Goal: Task Accomplishment & Management: Use online tool/utility

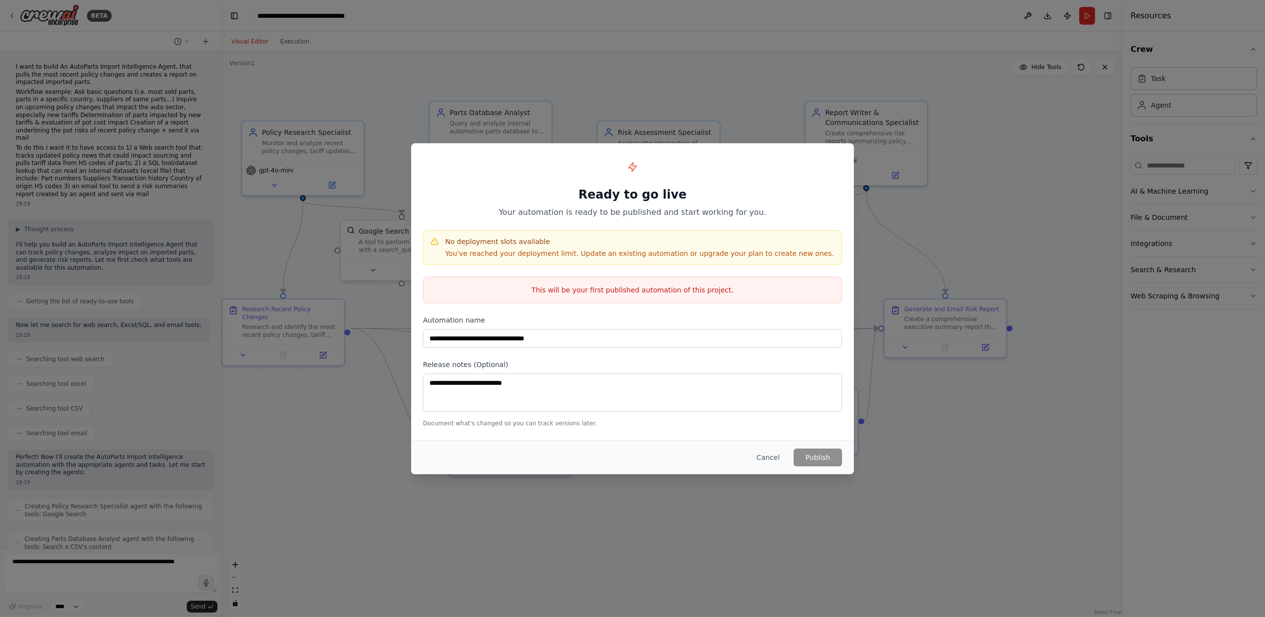
scroll to position [731, 0]
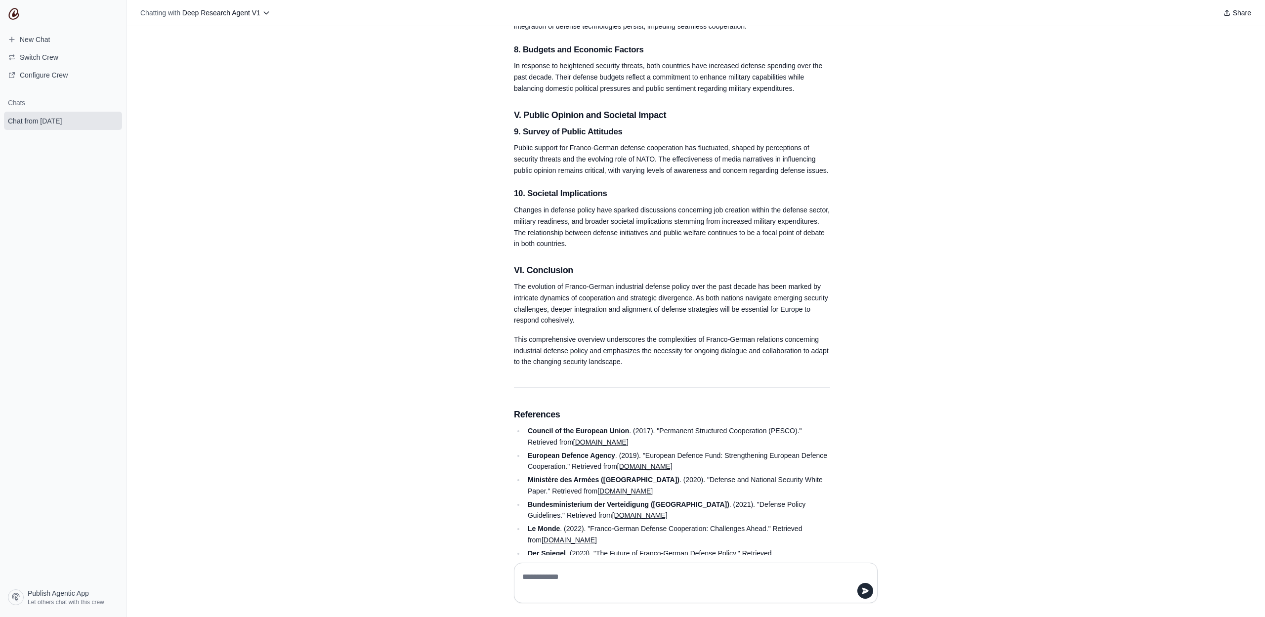
scroll to position [1606, 0]
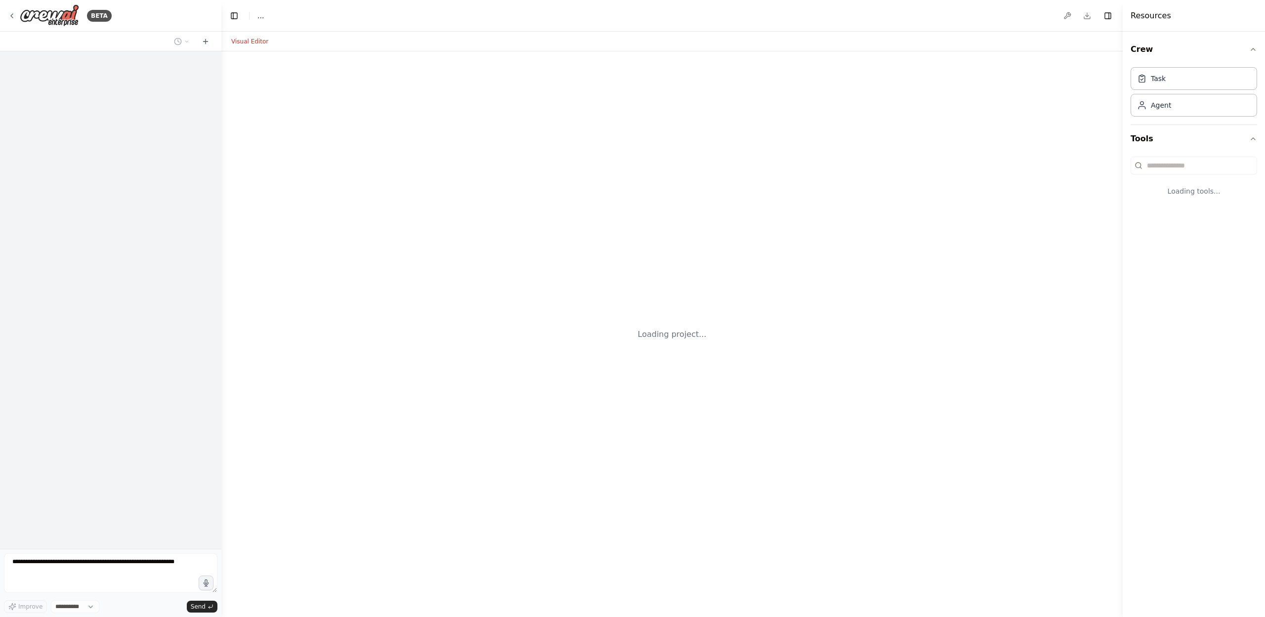
select select "****"
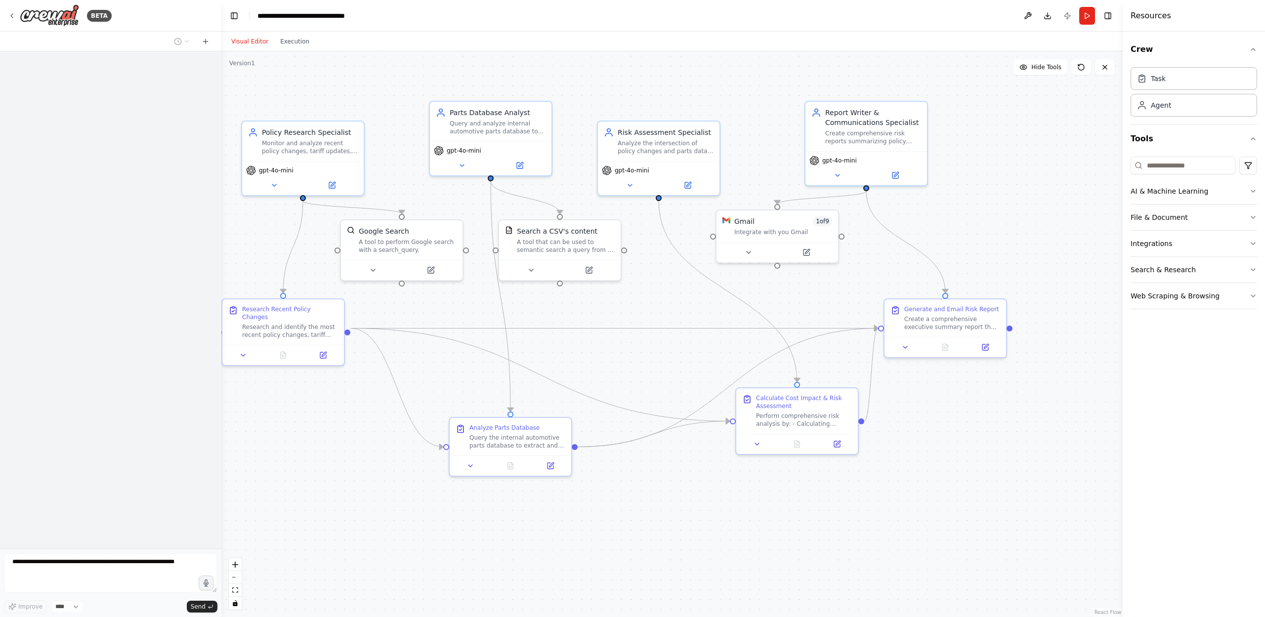
scroll to position [731, 0]
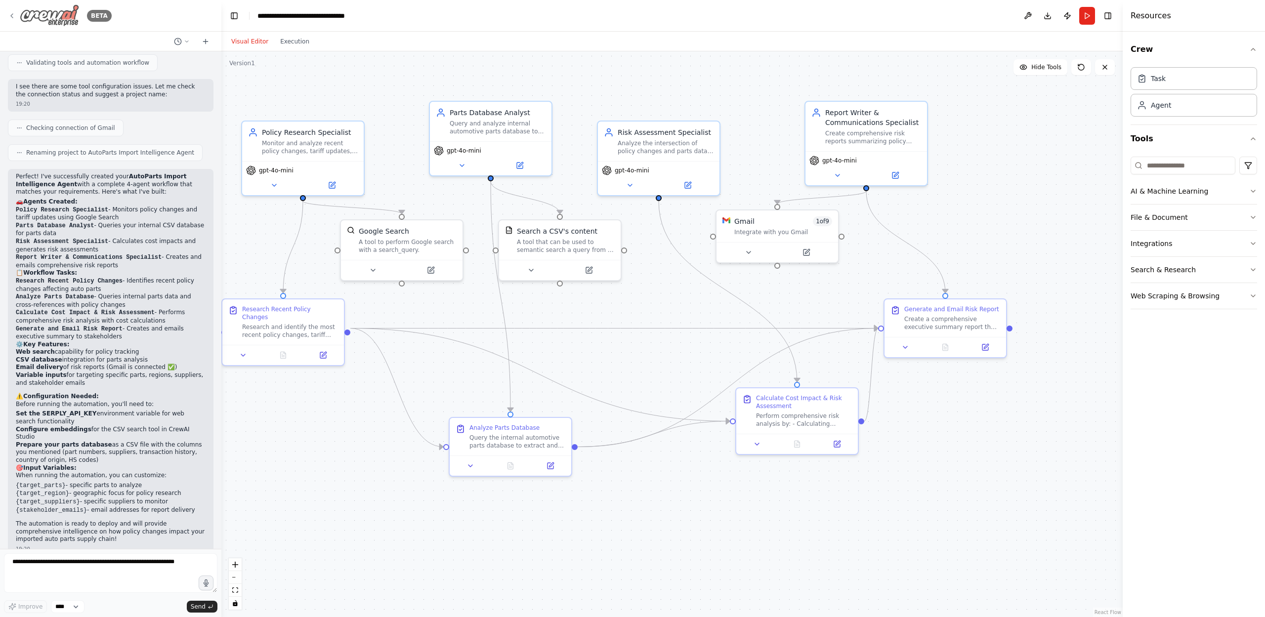
click at [16, 10] on div "BETA" at bounding box center [60, 15] width 104 height 22
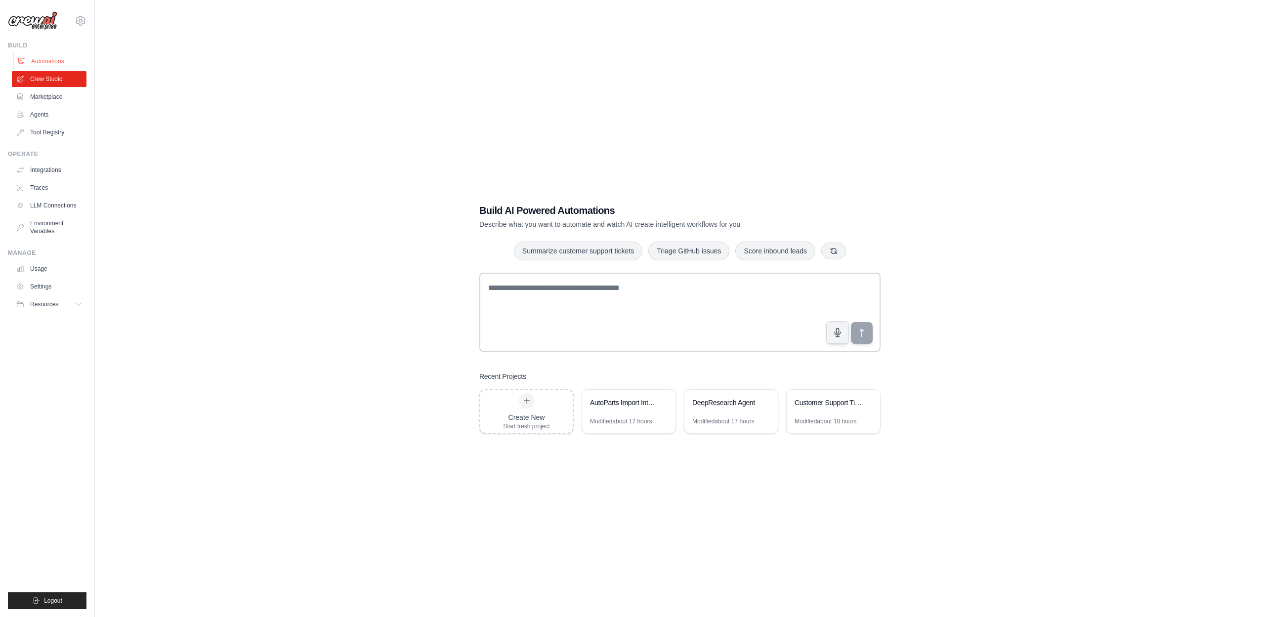
click at [39, 63] on link "Automations" at bounding box center [50, 61] width 75 height 16
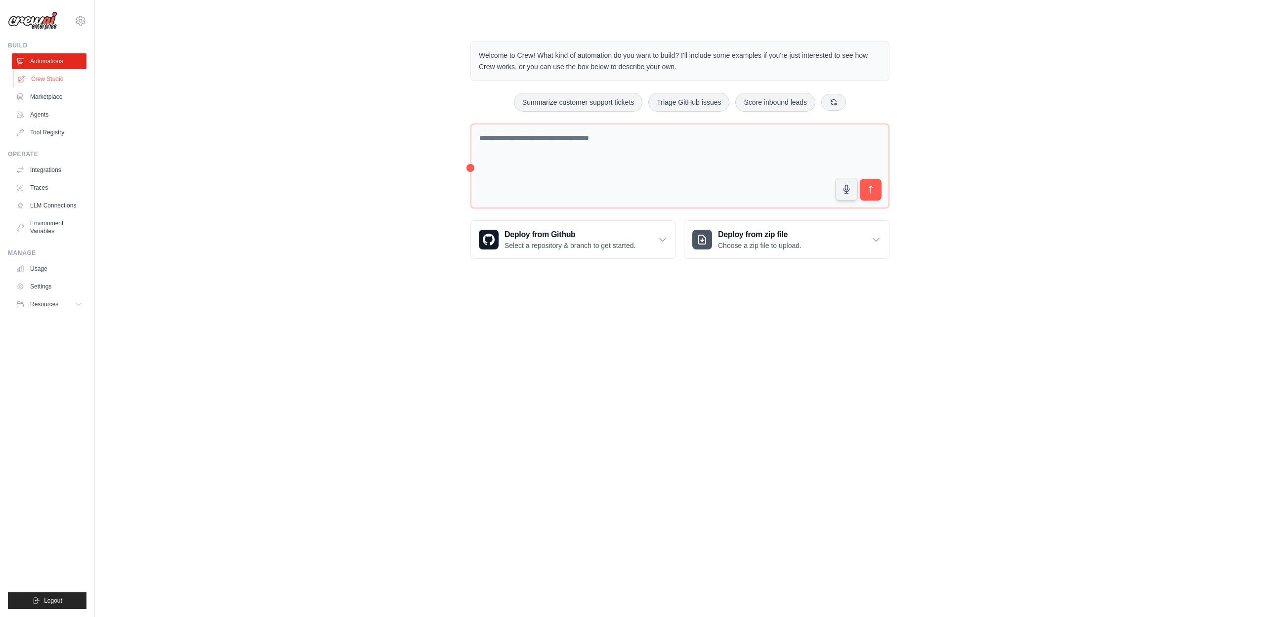
click at [42, 73] on link "Crew Studio" at bounding box center [50, 79] width 75 height 16
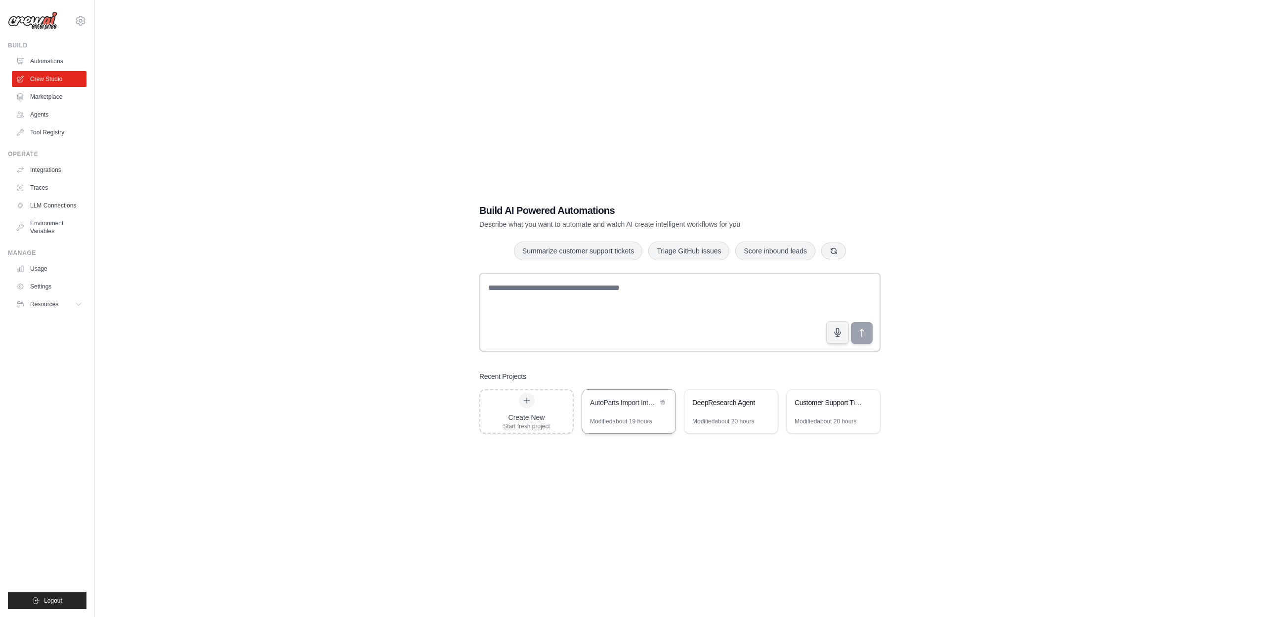
click at [614, 405] on div "AutoParts Import Intelligence Agent" at bounding box center [624, 403] width 68 height 10
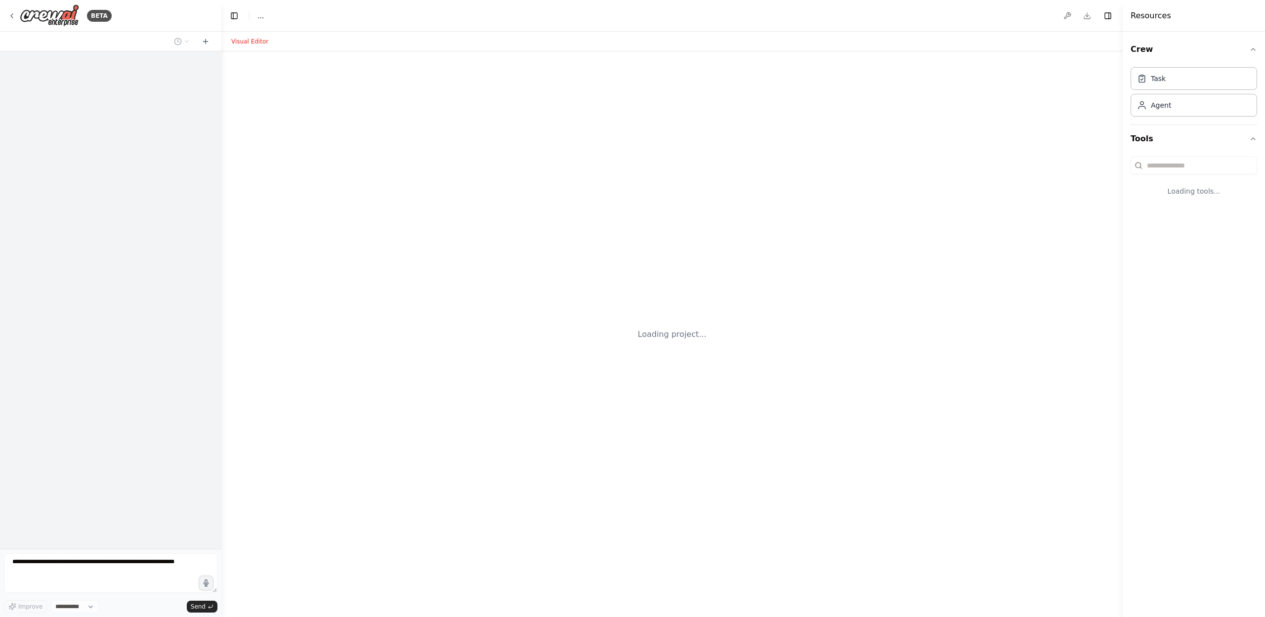
select select "****"
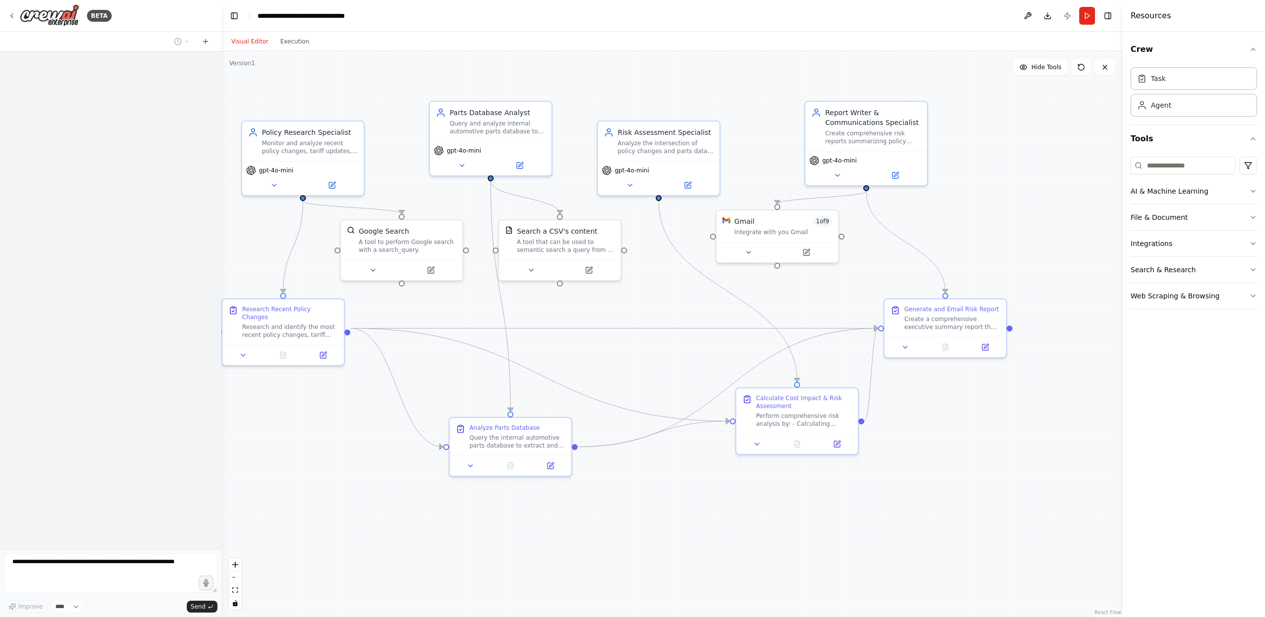
scroll to position [731, 0]
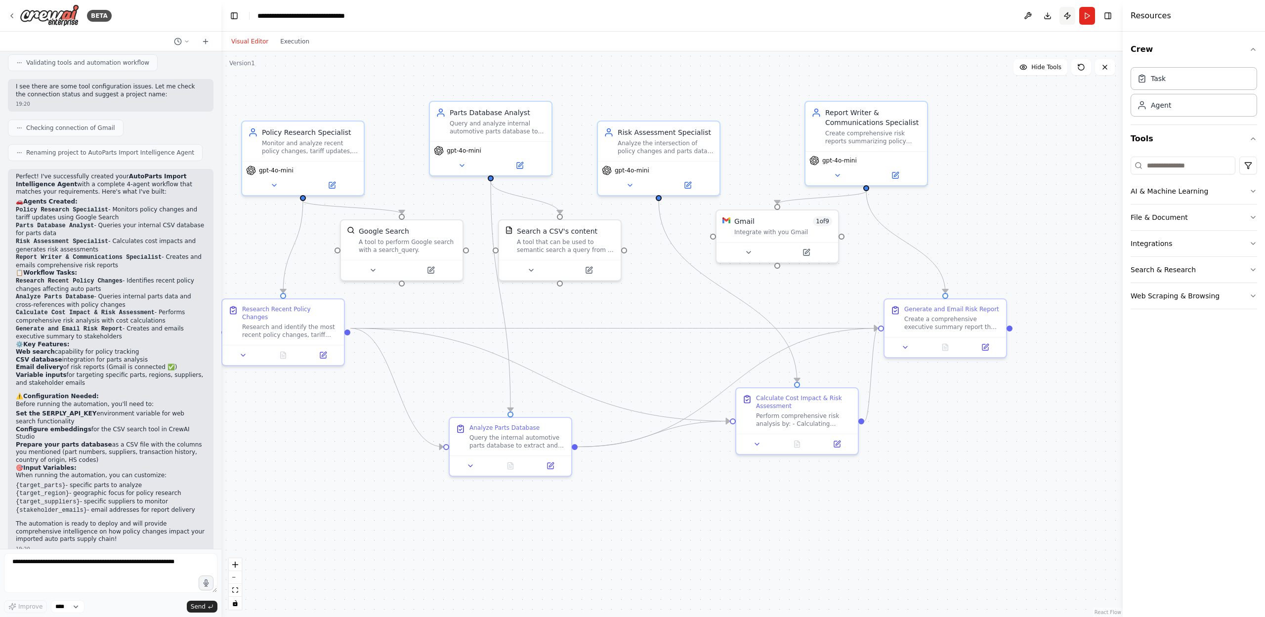
click at [1070, 17] on button "Publish" at bounding box center [1067, 16] width 16 height 18
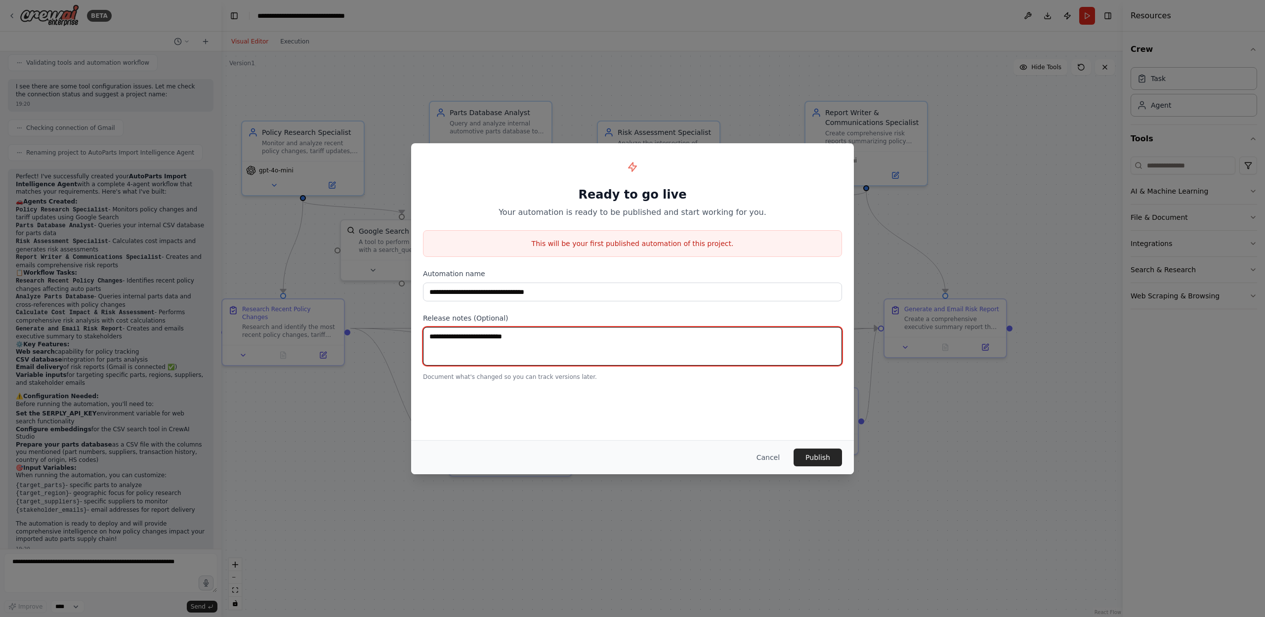
click at [515, 338] on textarea at bounding box center [632, 346] width 419 height 39
type textarea "**********"
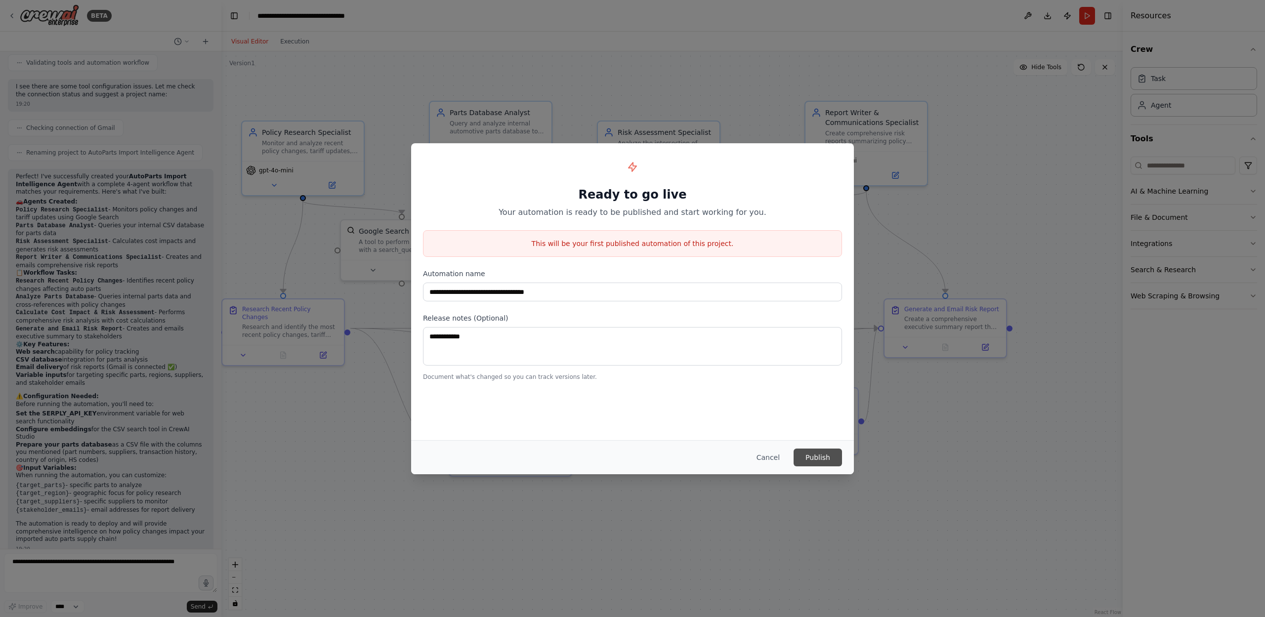
click at [815, 456] on button "Publish" at bounding box center [818, 458] width 48 height 18
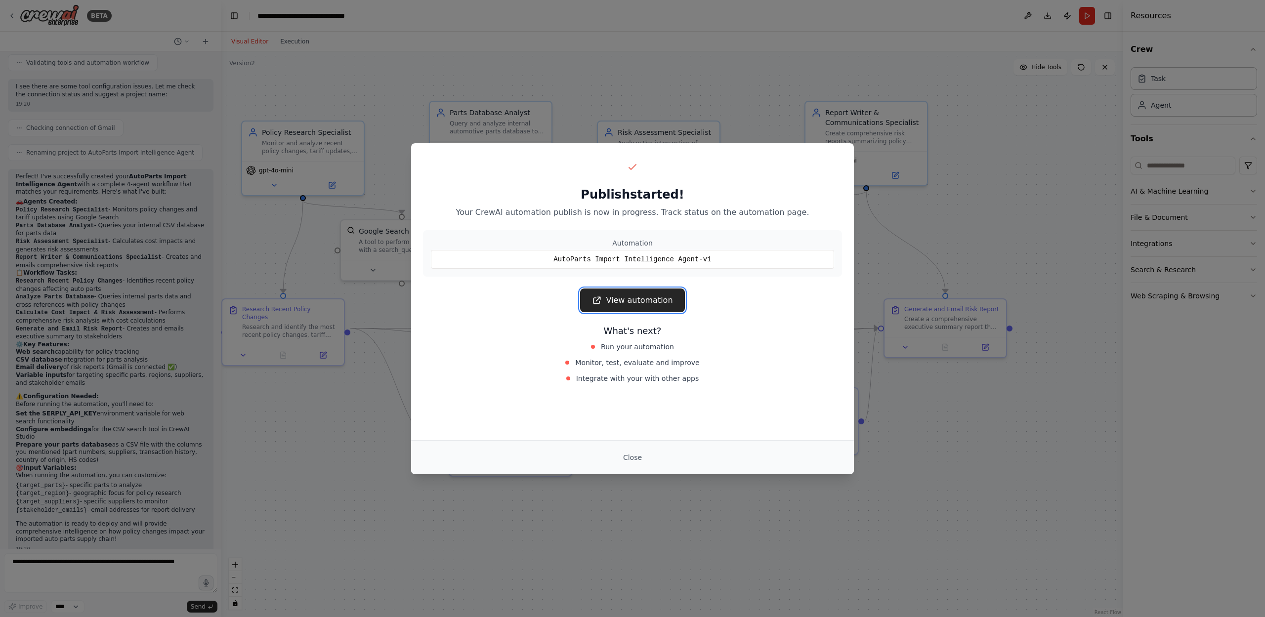
click at [641, 298] on link "View automation" at bounding box center [632, 301] width 104 height 24
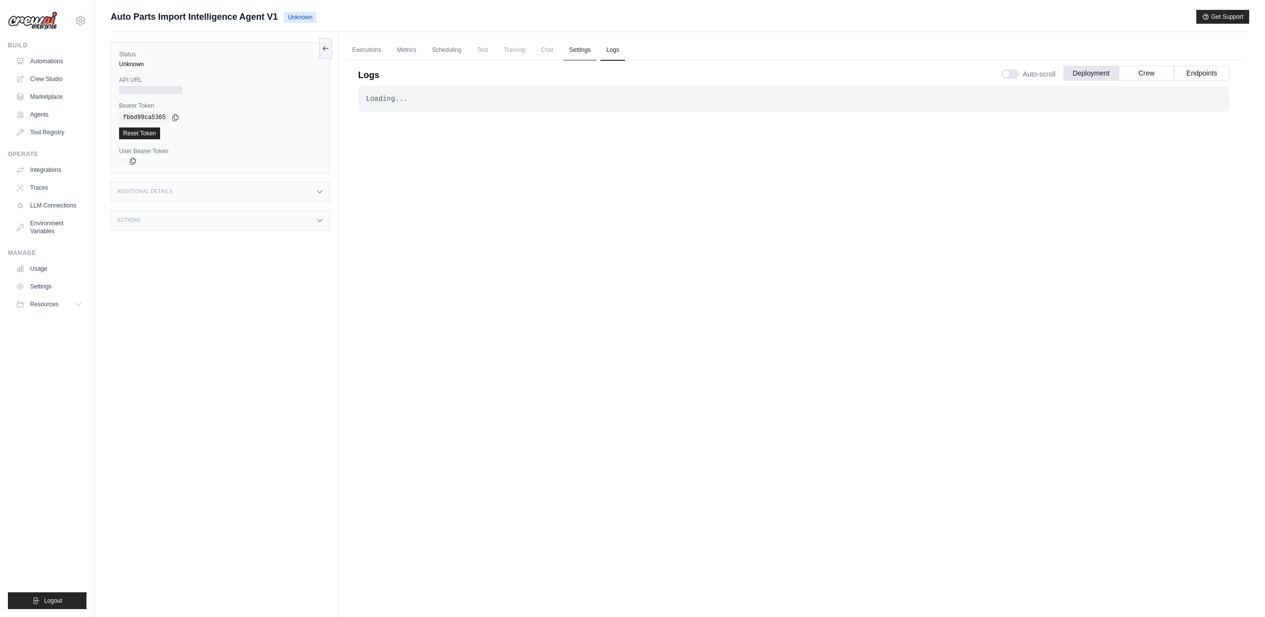
click at [582, 45] on link "Settings" at bounding box center [579, 50] width 33 height 21
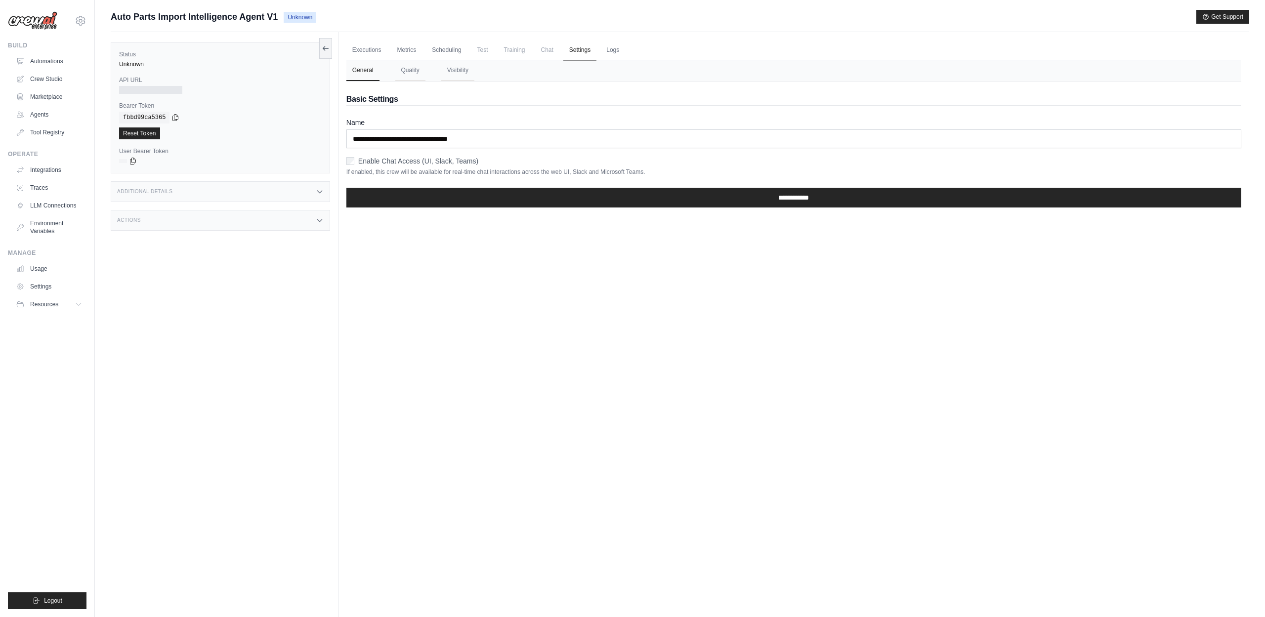
click at [595, 49] on link "Settings" at bounding box center [579, 50] width 33 height 21
click at [604, 50] on link "Logs" at bounding box center [612, 50] width 25 height 21
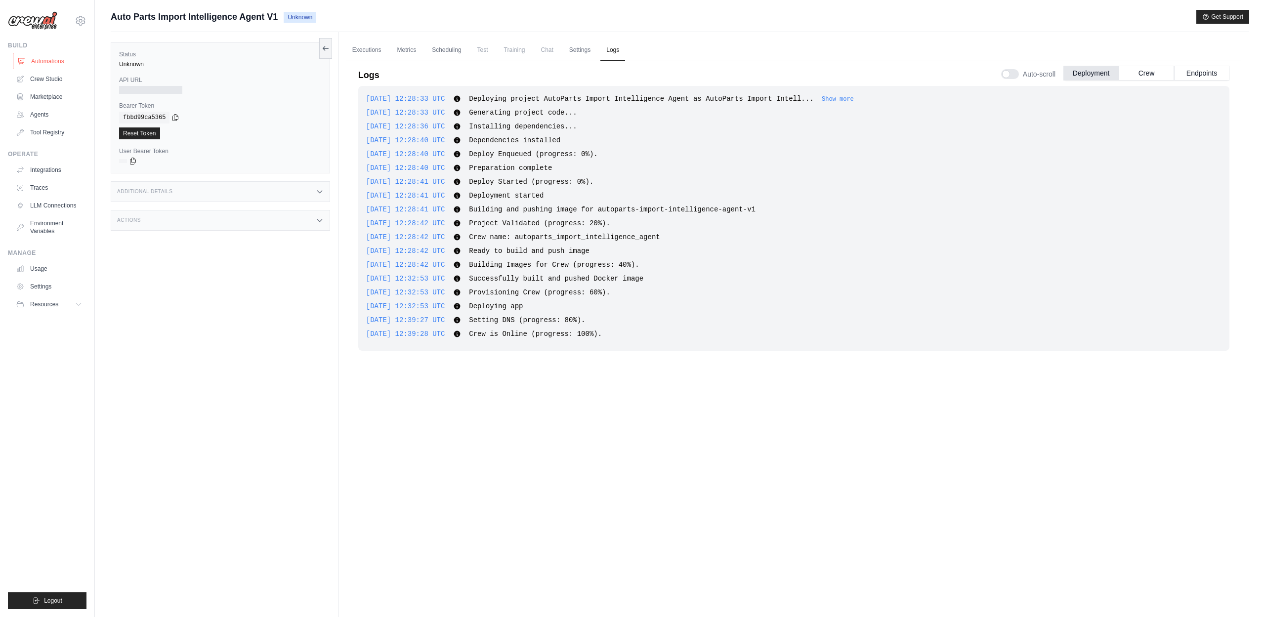
click at [57, 55] on link "Automations" at bounding box center [50, 61] width 75 height 16
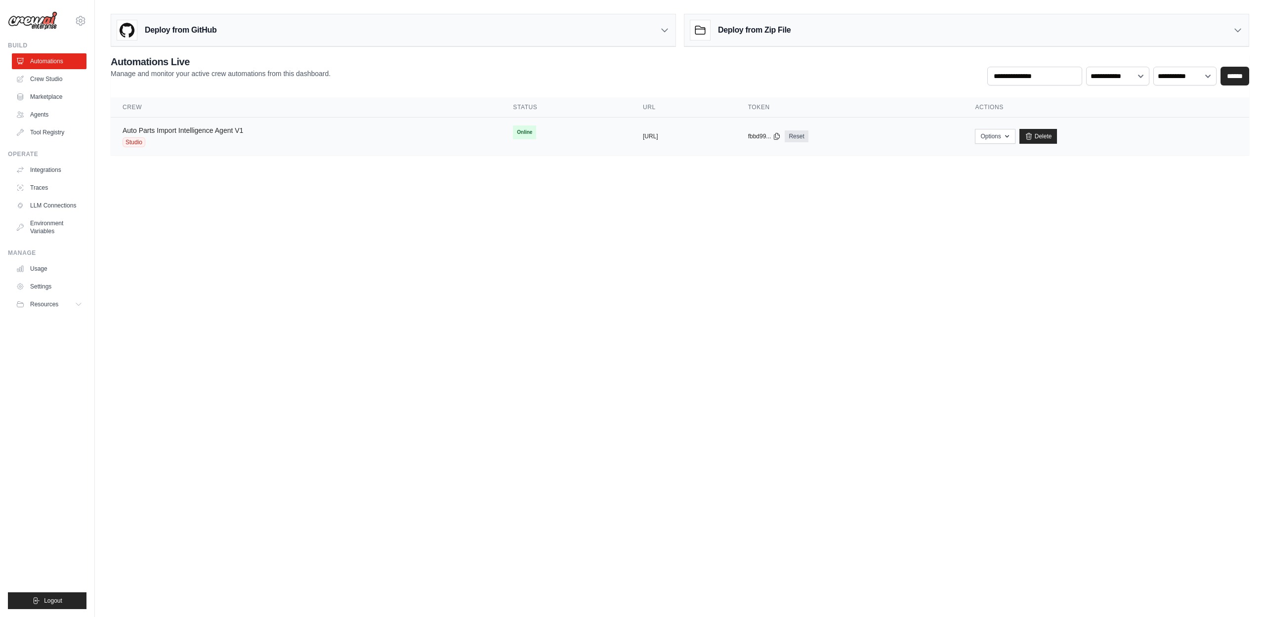
click at [155, 128] on link "Auto Parts Import Intelligence Agent V1" at bounding box center [183, 130] width 121 height 8
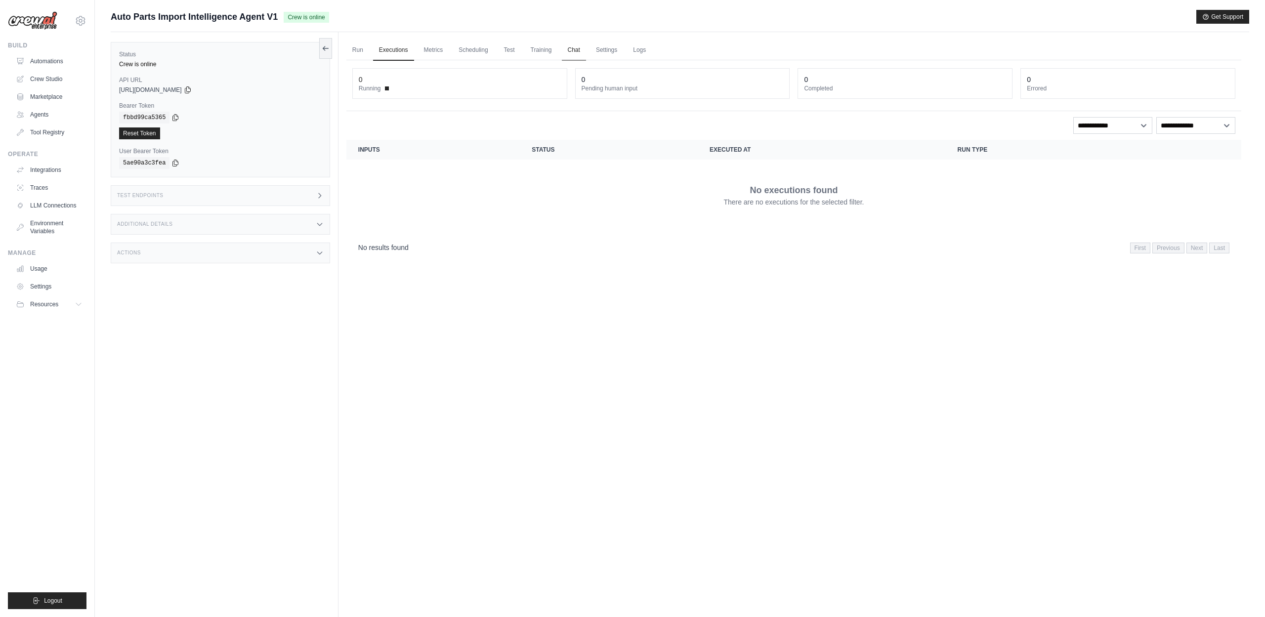
click at [573, 51] on link "Chat" at bounding box center [574, 50] width 24 height 21
click at [364, 53] on link "Run" at bounding box center [357, 50] width 23 height 21
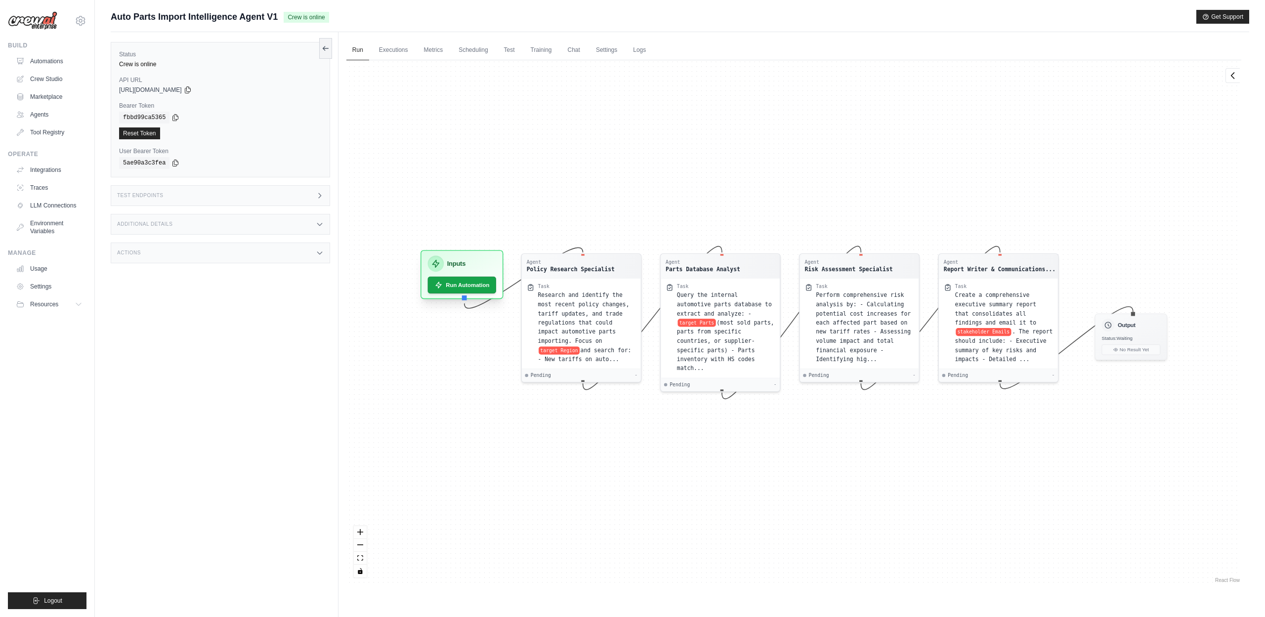
click at [460, 263] on h3 "Inputs" at bounding box center [456, 264] width 18 height 10
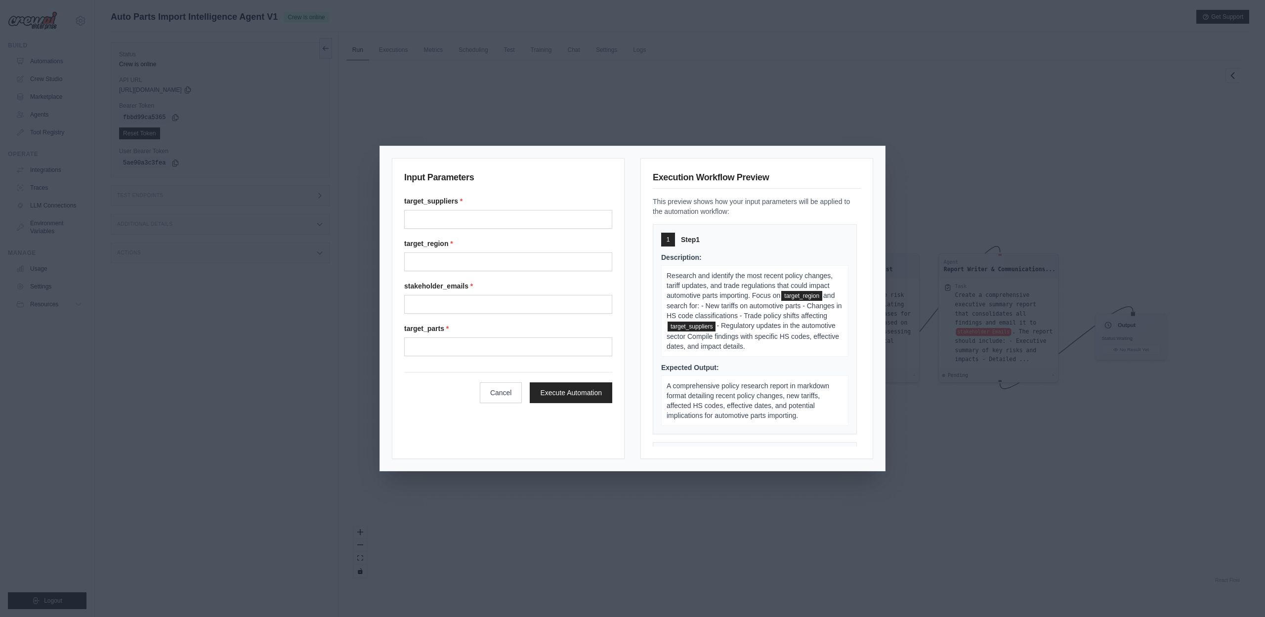
click at [344, 249] on div "Input Parameters target_suppliers * target_region * stakeholder_emails * target…" at bounding box center [632, 308] width 1265 height 617
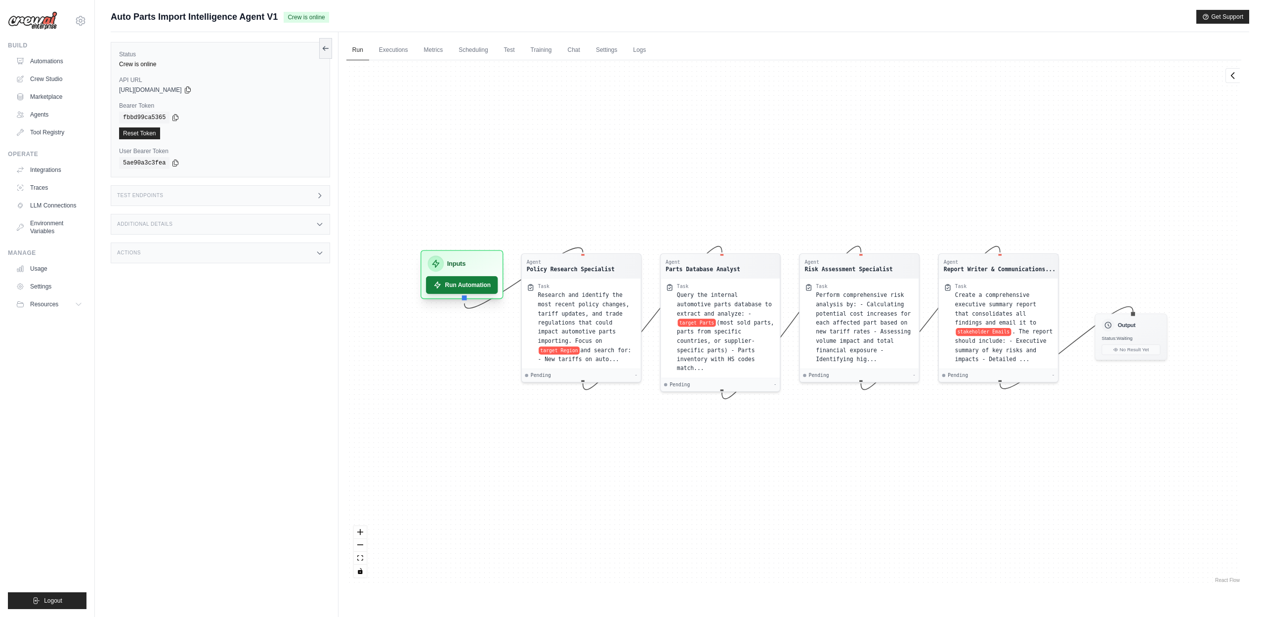
click at [446, 280] on button "Run Automation" at bounding box center [462, 285] width 72 height 18
click at [436, 264] on icon at bounding box center [435, 263] width 6 height 7
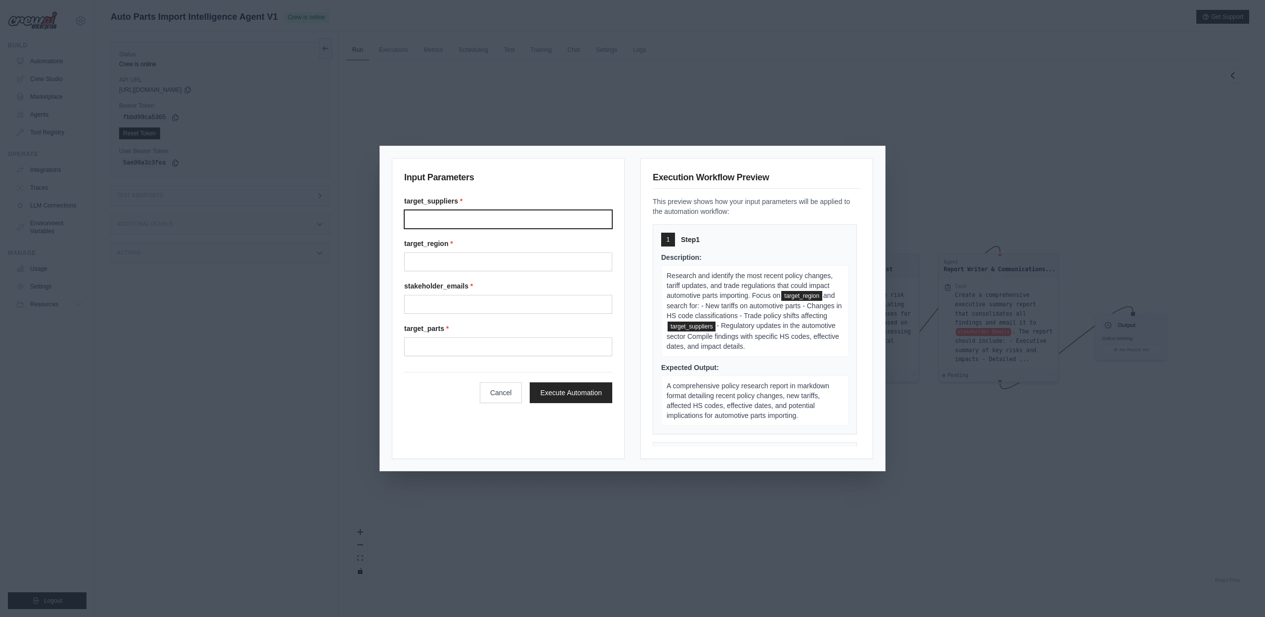
click at [471, 216] on input "Target suppliers" at bounding box center [508, 219] width 208 height 19
type input "**********"
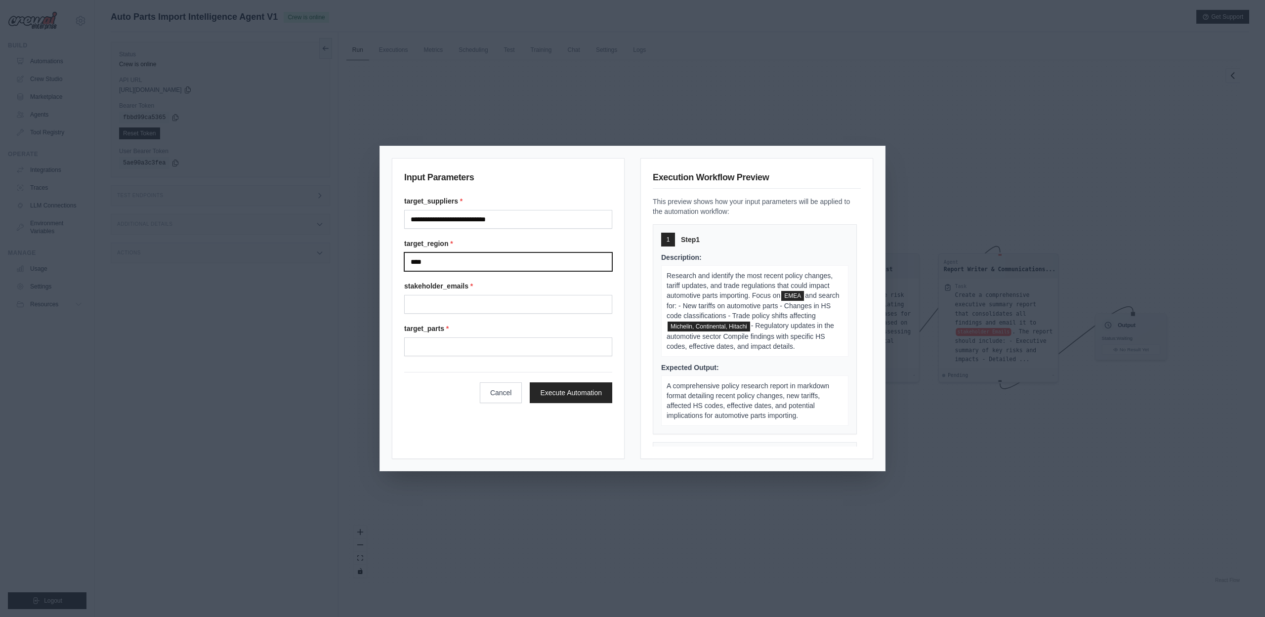
type input "****"
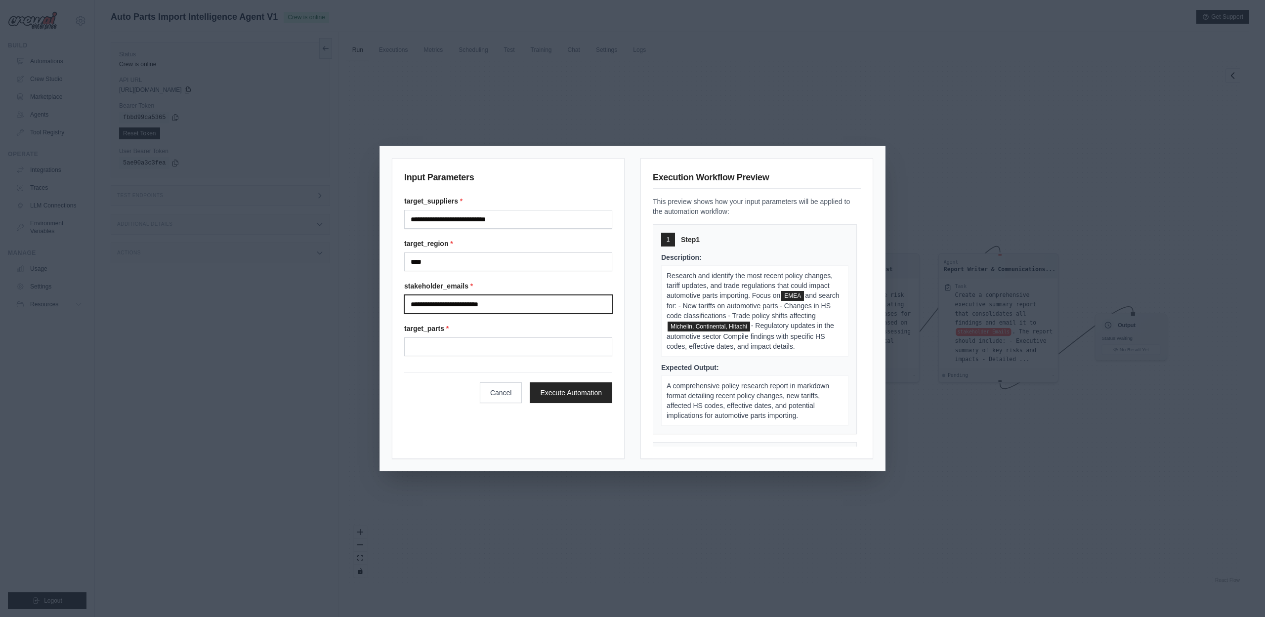
type input "**********"
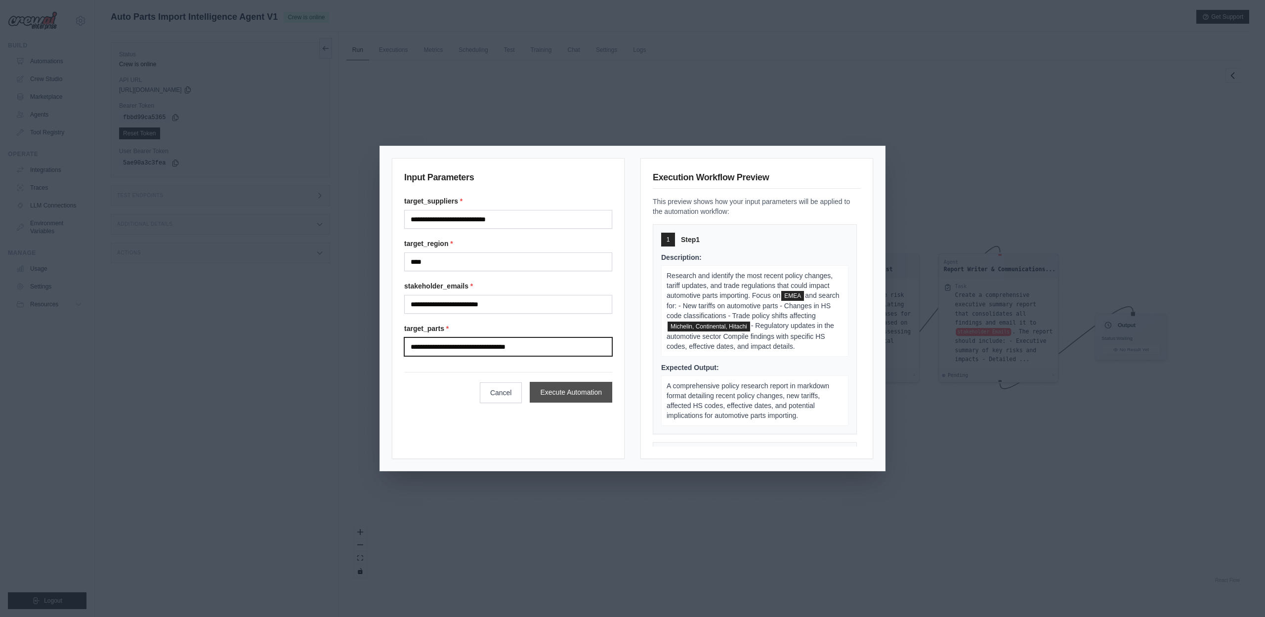
type input "**********"
click at [578, 395] on button "Execute Automation" at bounding box center [571, 392] width 83 height 21
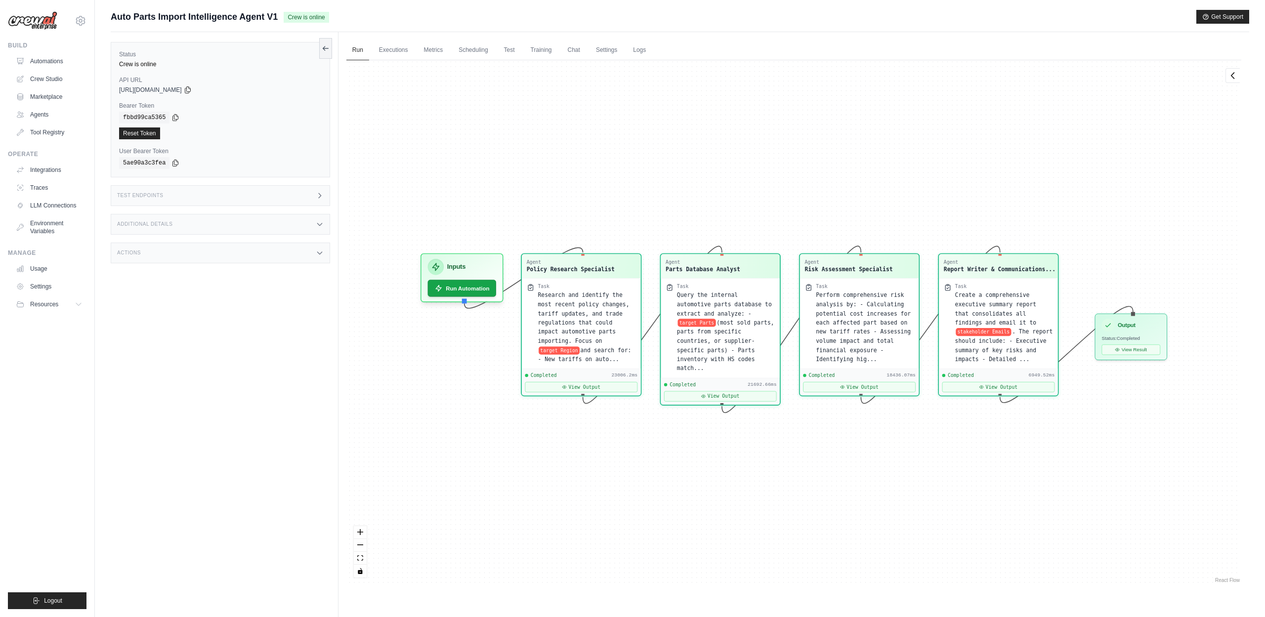
scroll to position [819, 0]
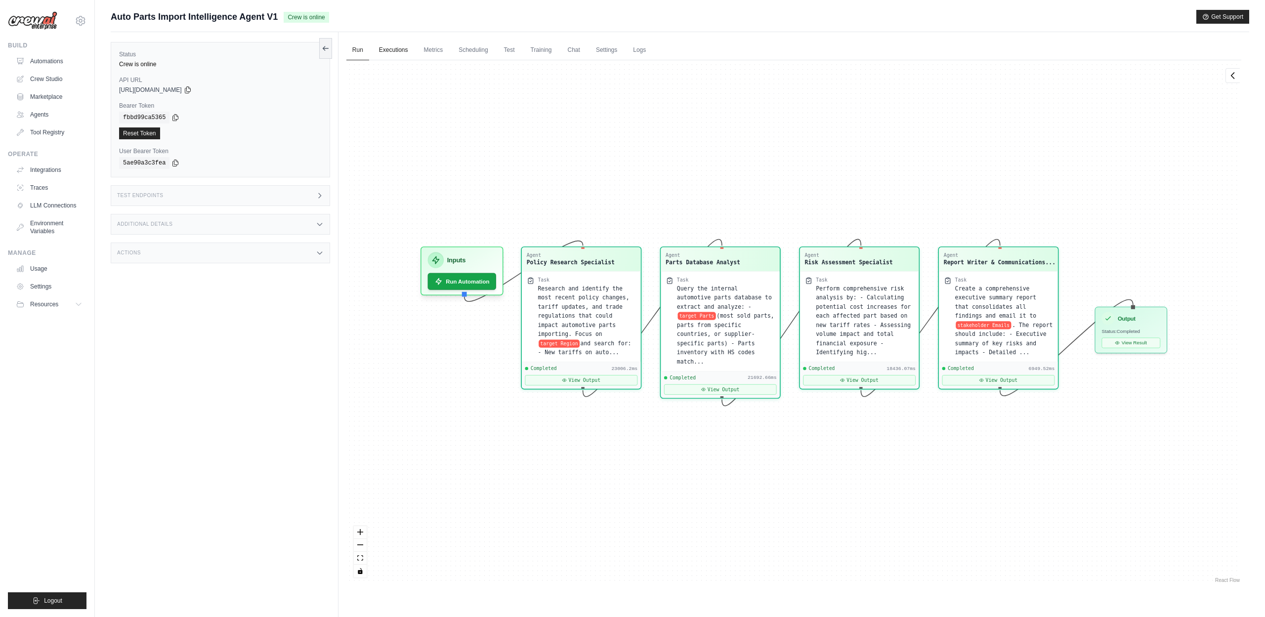
click at [389, 56] on link "Executions" at bounding box center [393, 50] width 41 height 21
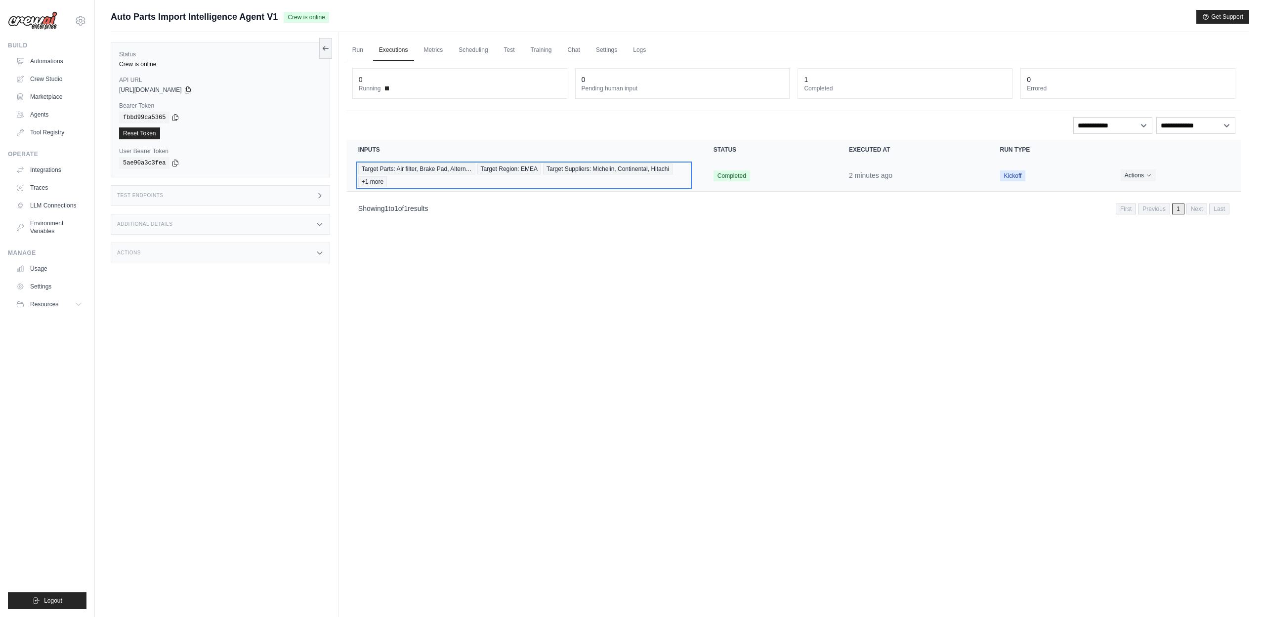
click at [665, 179] on div "Target Parts: Air filter, Brake Pad, Altern… Target Region: EMEA Target Supplie…" at bounding box center [524, 176] width 332 height 24
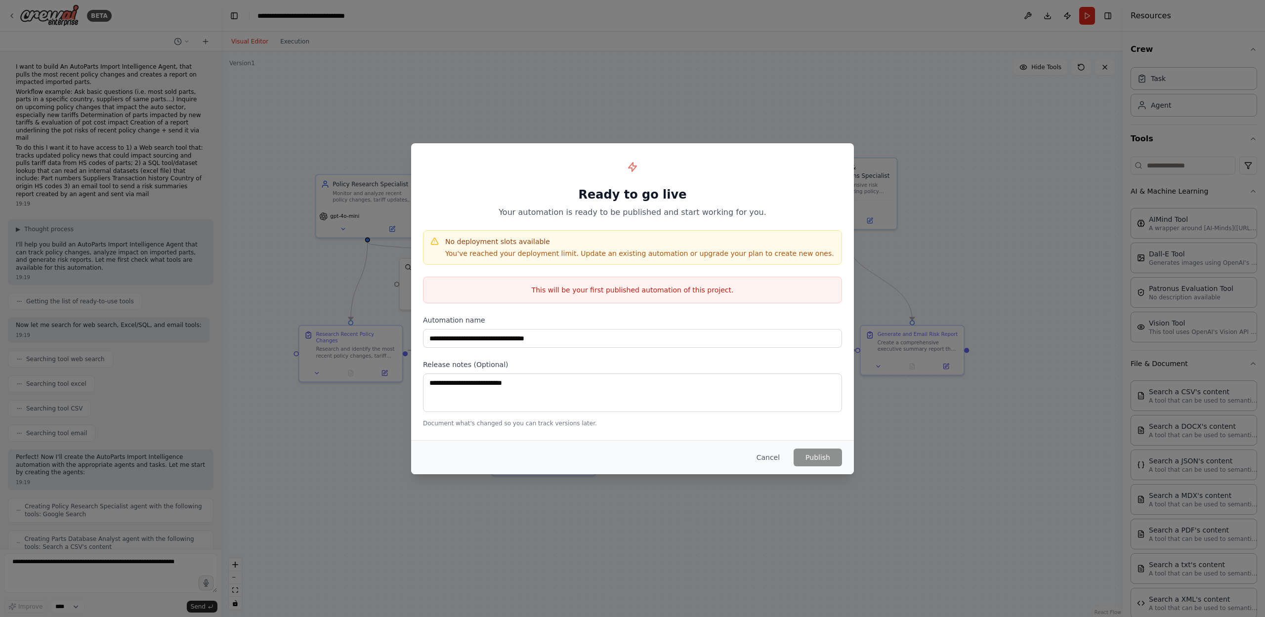
scroll to position [36, 0]
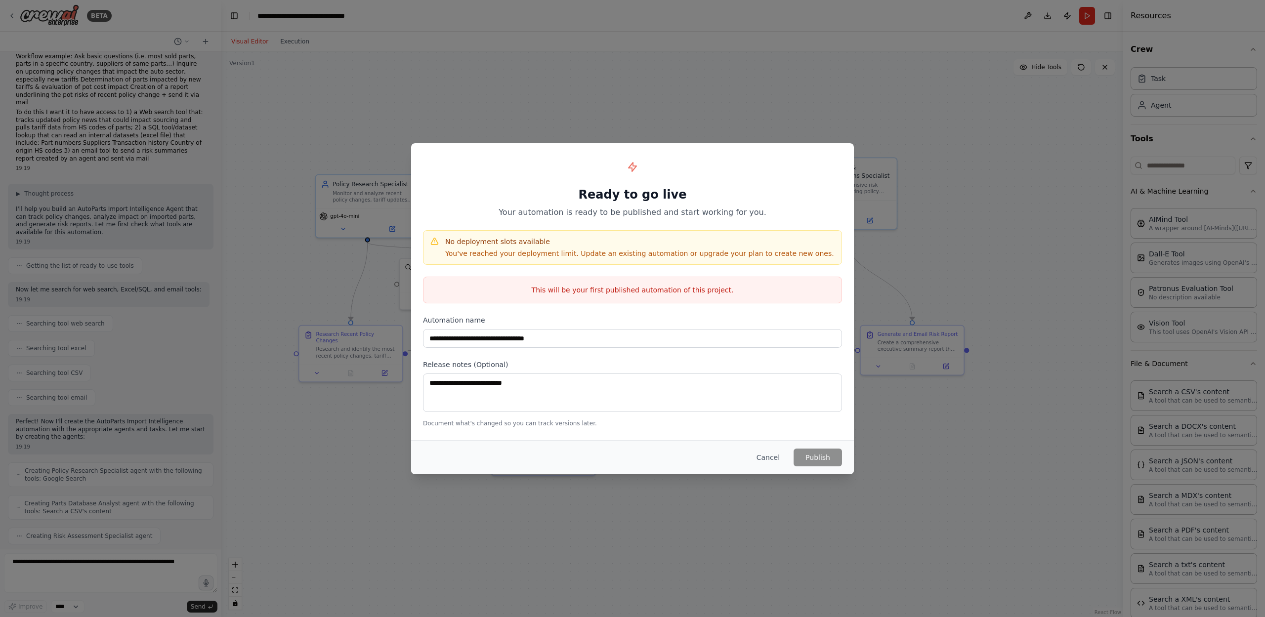
click at [376, 228] on div "**********" at bounding box center [632, 308] width 1265 height 617
click at [782, 455] on button "Cancel" at bounding box center [768, 458] width 39 height 18
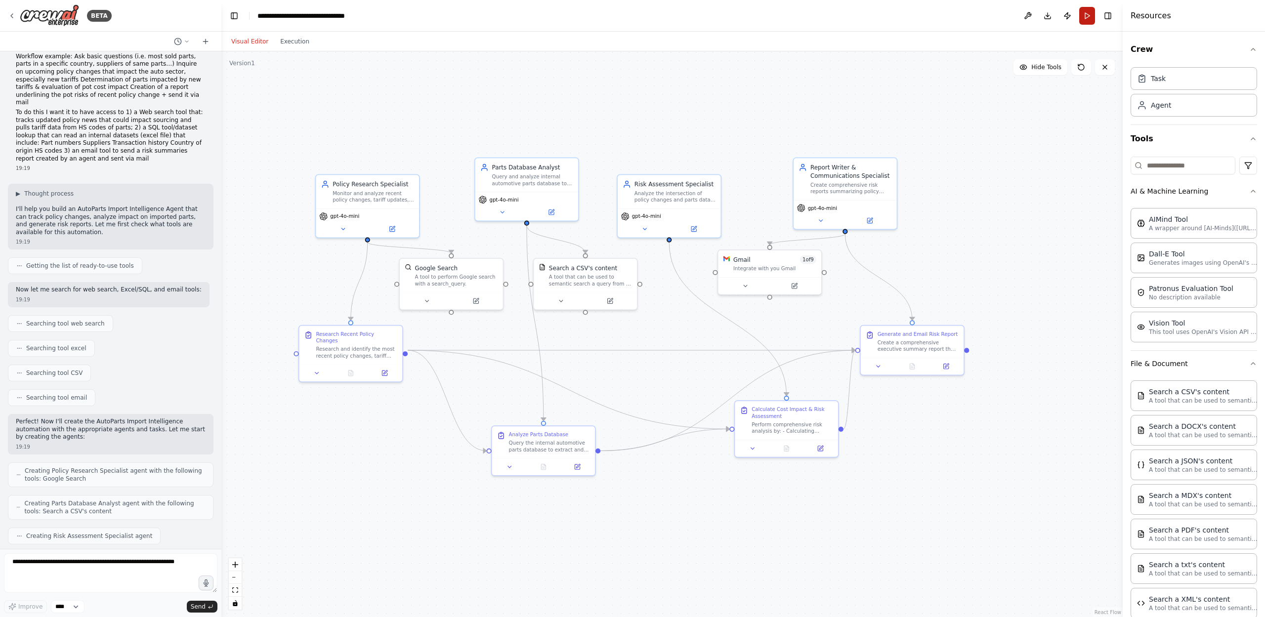
click at [1089, 15] on button "Run" at bounding box center [1087, 16] width 16 height 18
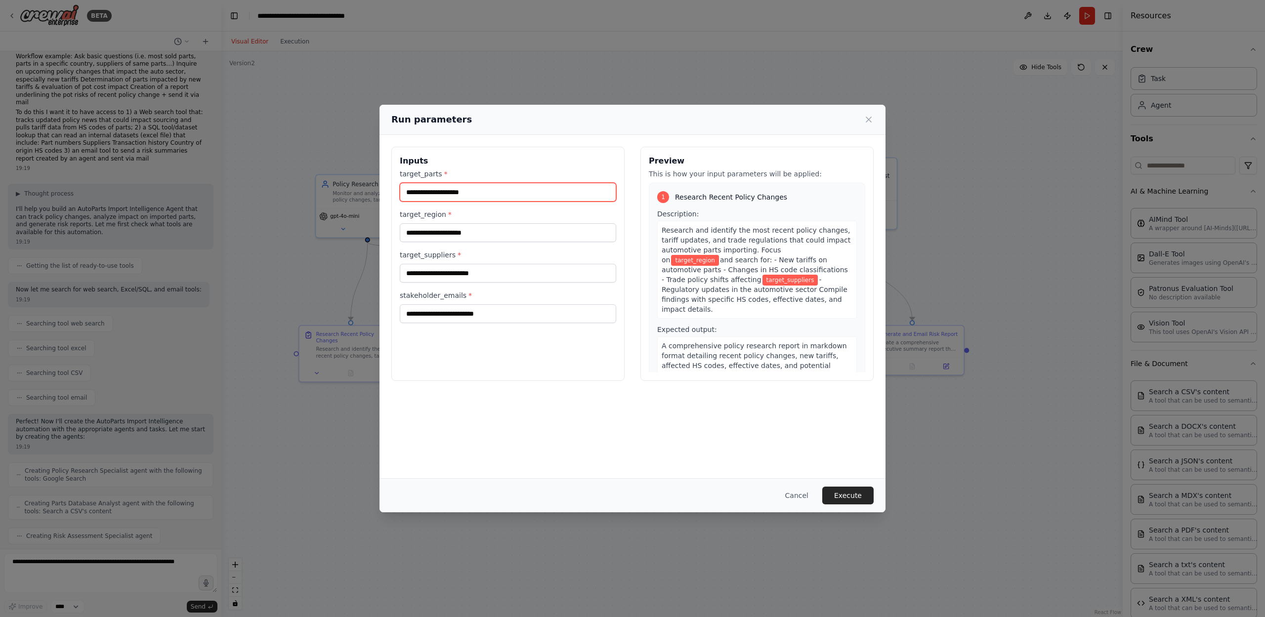
click at [551, 198] on input "target_parts *" at bounding box center [508, 192] width 216 height 19
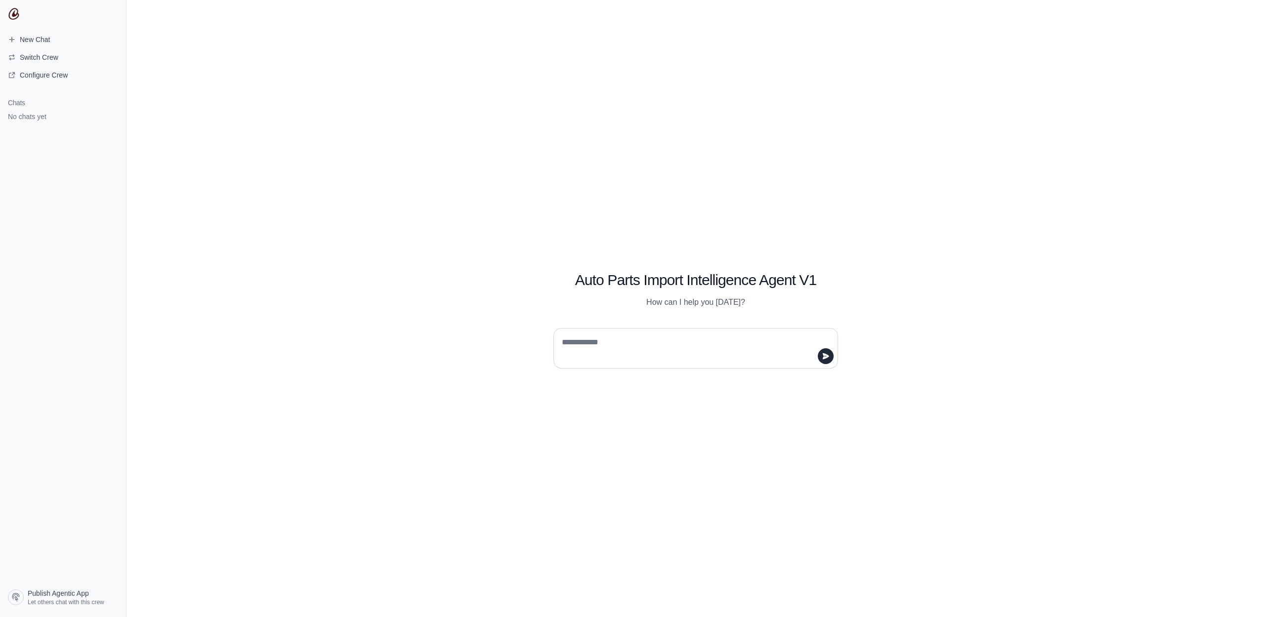
paste textarea "**********"
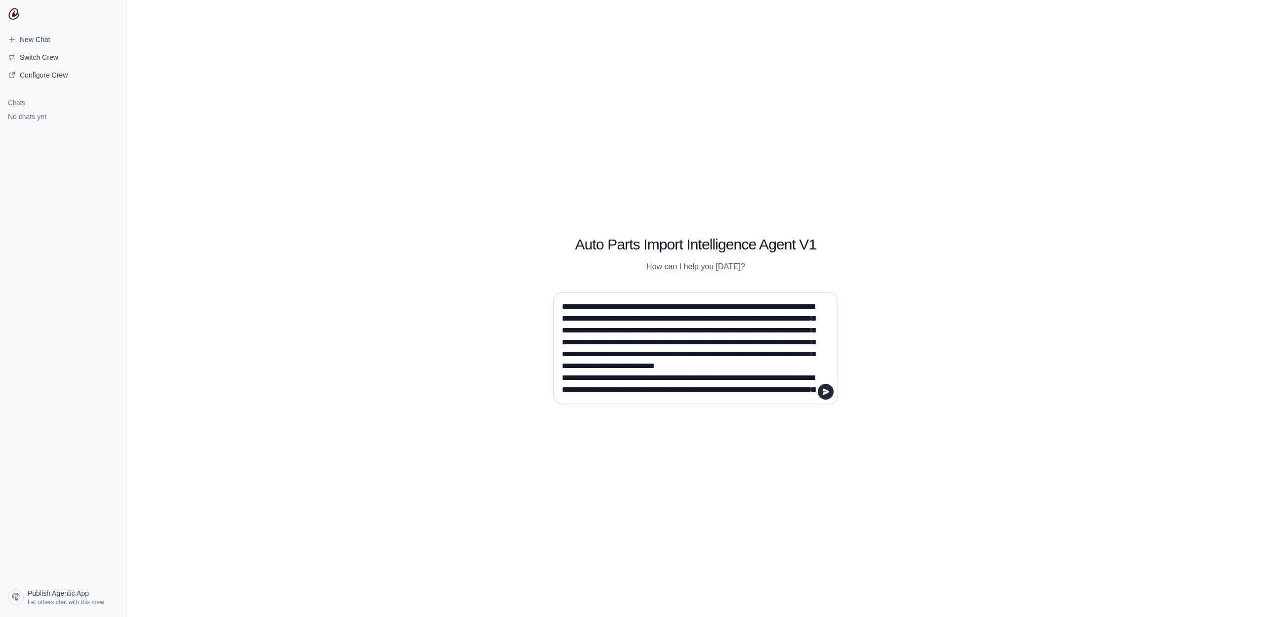
click at [646, 372] on textarea at bounding box center [693, 348] width 266 height 99
click at [771, 368] on textarea at bounding box center [693, 348] width 266 height 99
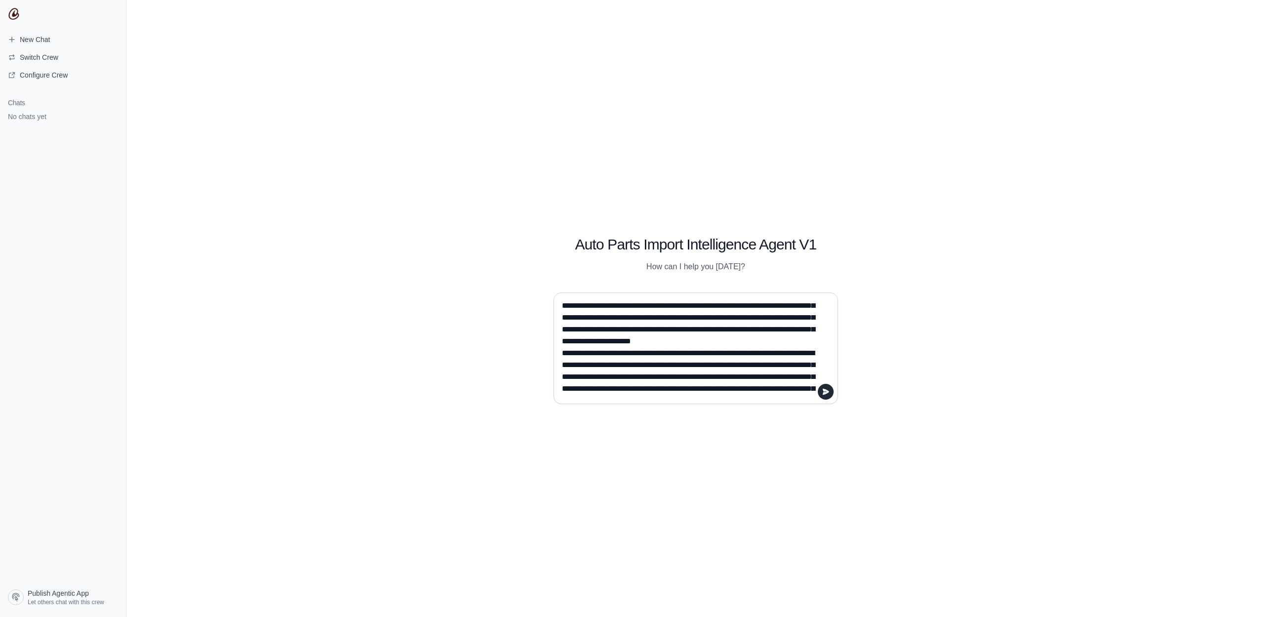
click at [781, 354] on textarea at bounding box center [693, 348] width 266 height 99
click at [781, 362] on textarea at bounding box center [693, 348] width 266 height 99
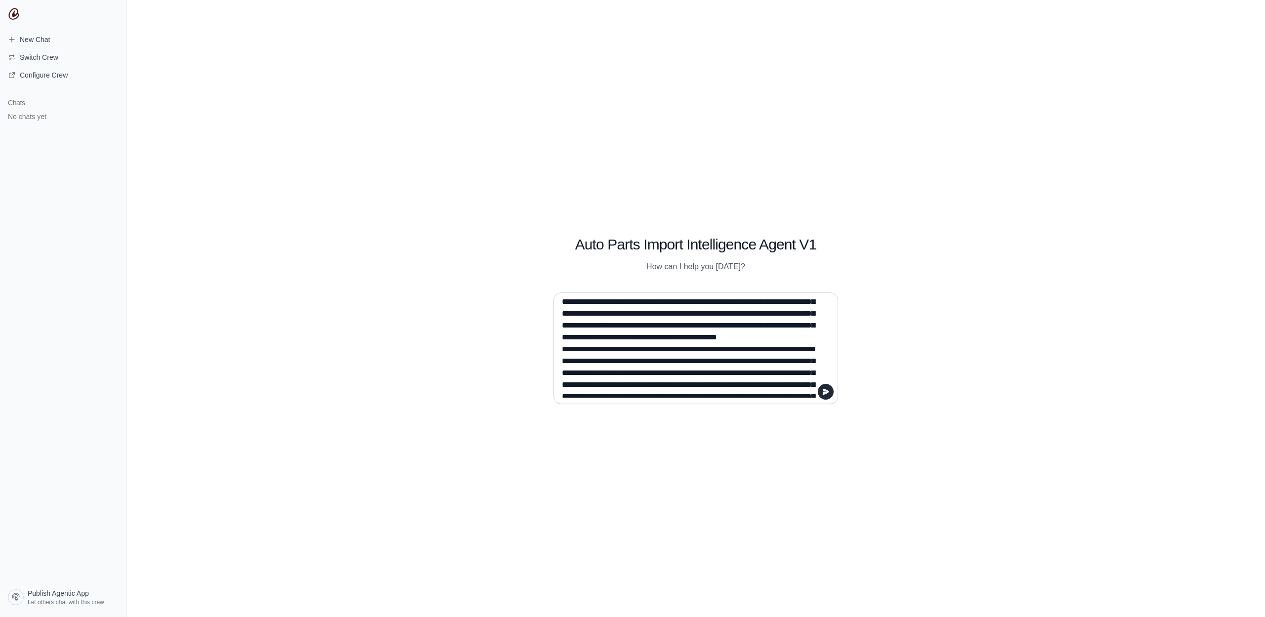
scroll to position [173, 0]
click at [757, 356] on textarea at bounding box center [693, 348] width 266 height 99
click at [611, 358] on textarea at bounding box center [693, 348] width 266 height 99
type textarea "**********"
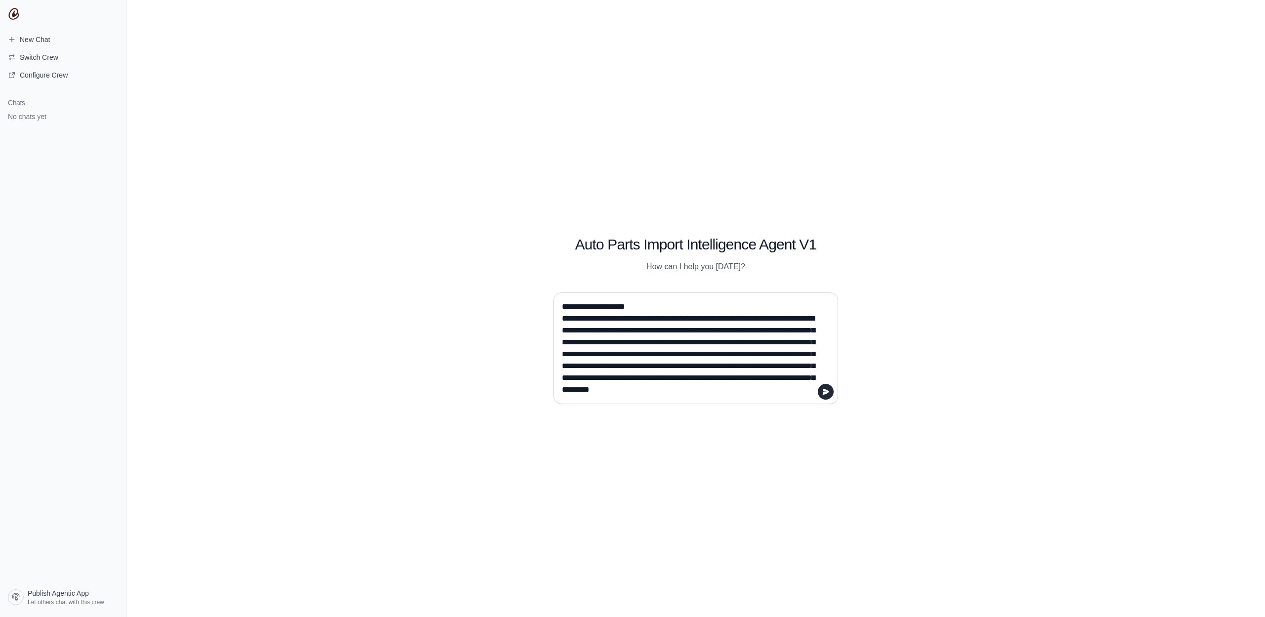
scroll to position [237, 0]
click at [672, 330] on textarea at bounding box center [693, 348] width 266 height 99
click at [692, 391] on textarea at bounding box center [693, 348] width 266 height 99
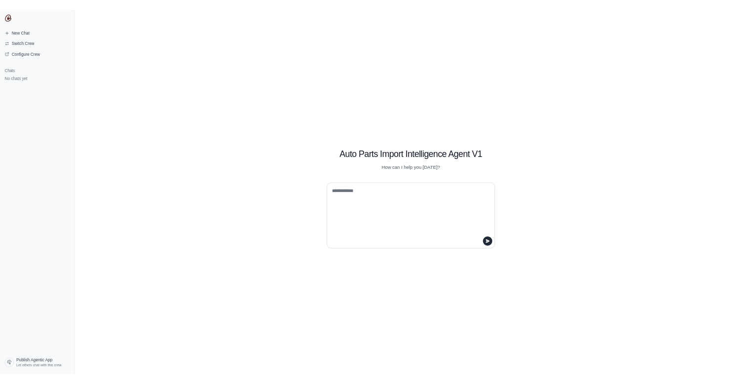
scroll to position [0, 0]
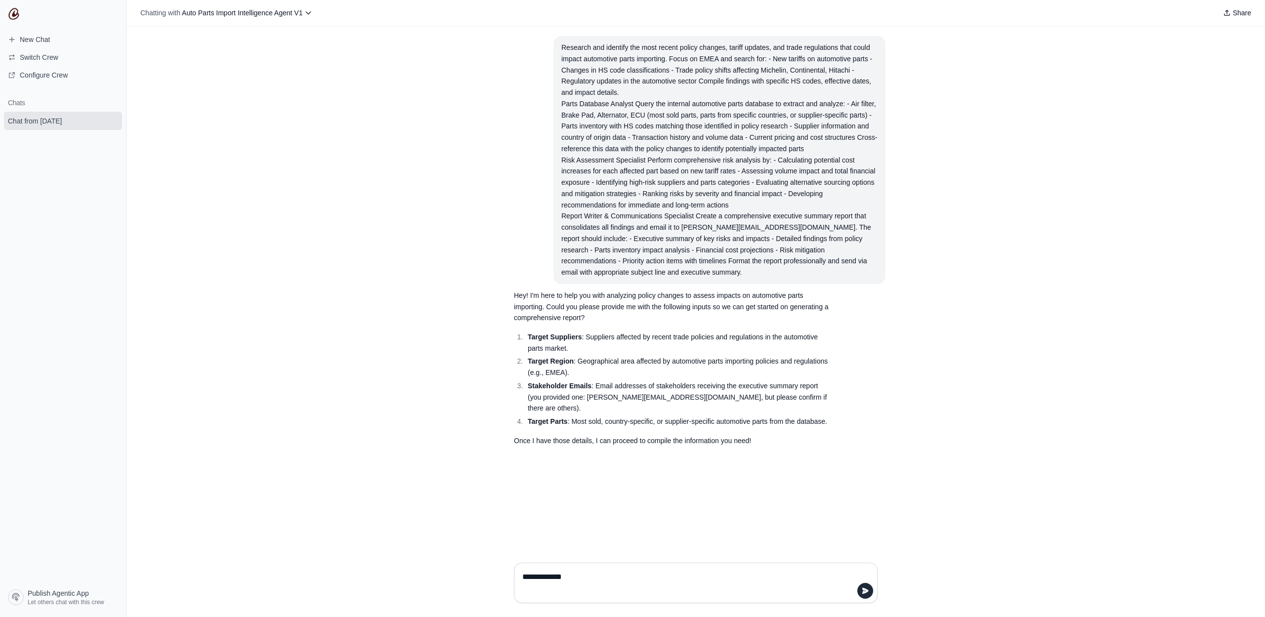
type textarea "**********"
click at [74, 42] on link "New Chat" at bounding box center [63, 40] width 118 height 16
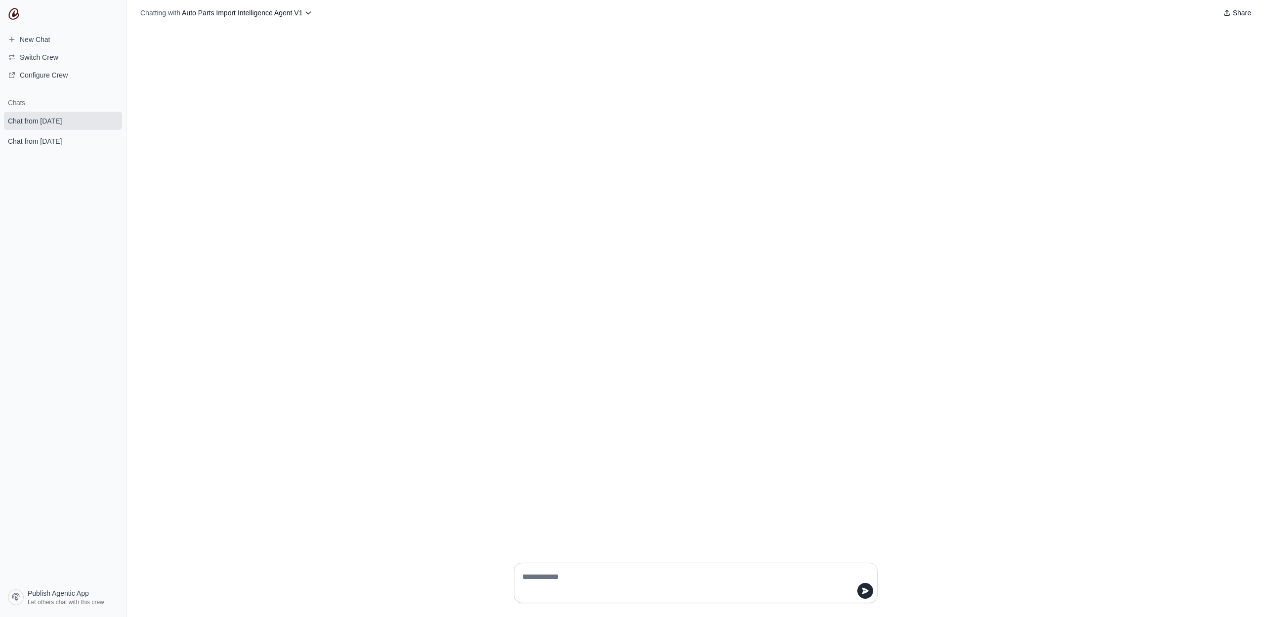
click at [607, 574] on textarea at bounding box center [692, 583] width 345 height 28
paste textarea "**********"
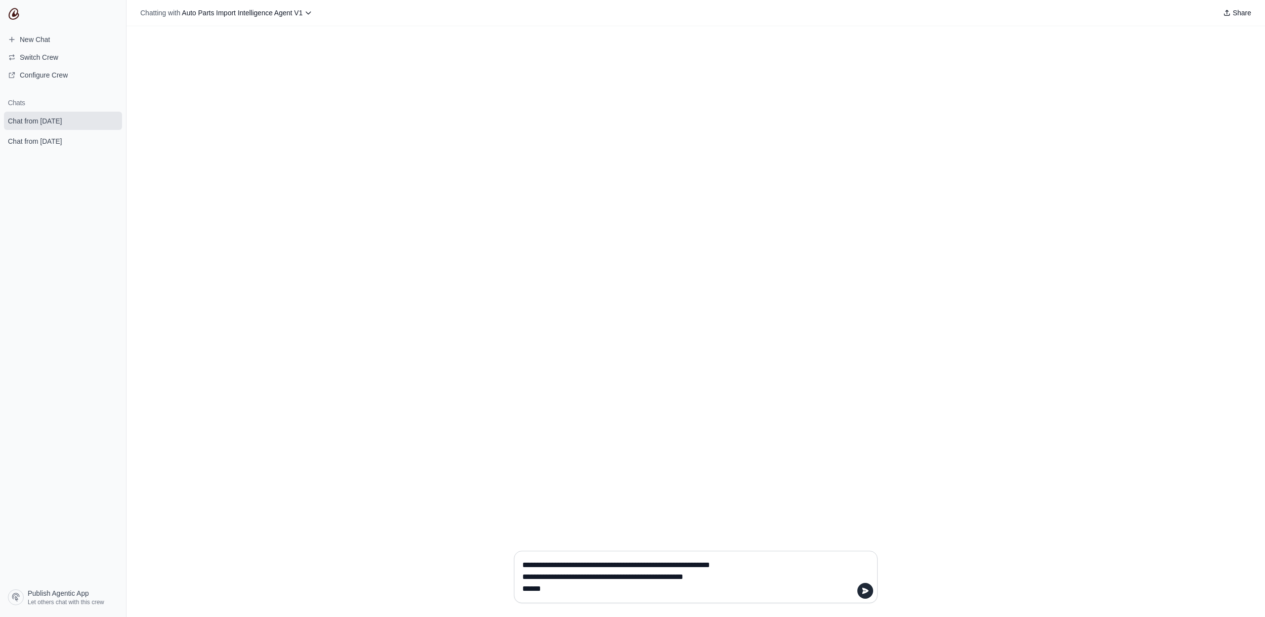
type textarea "**********"
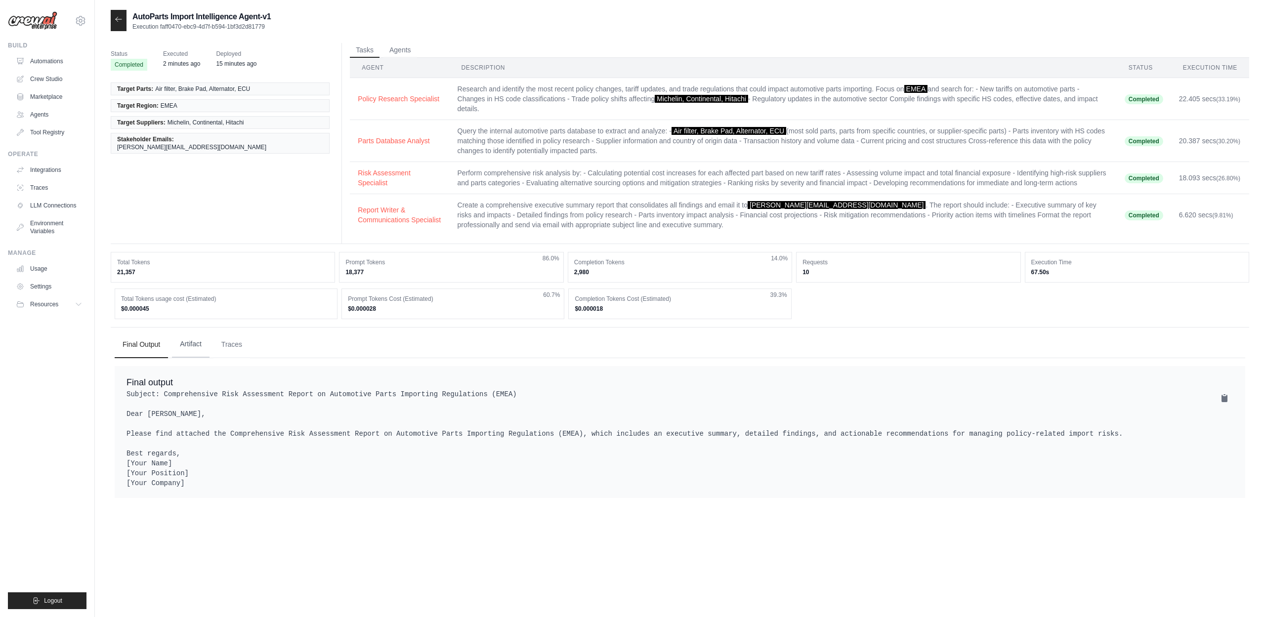
click at [191, 338] on button "Artifact" at bounding box center [191, 344] width 38 height 27
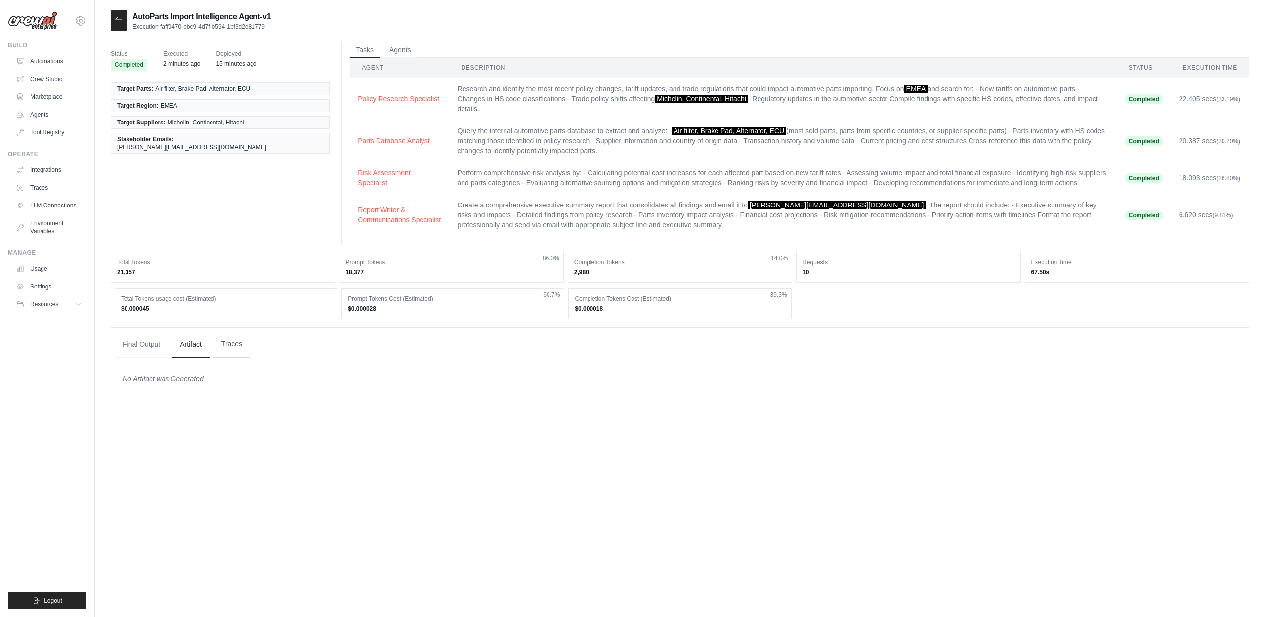
click at [229, 341] on button "Traces" at bounding box center [231, 344] width 37 height 27
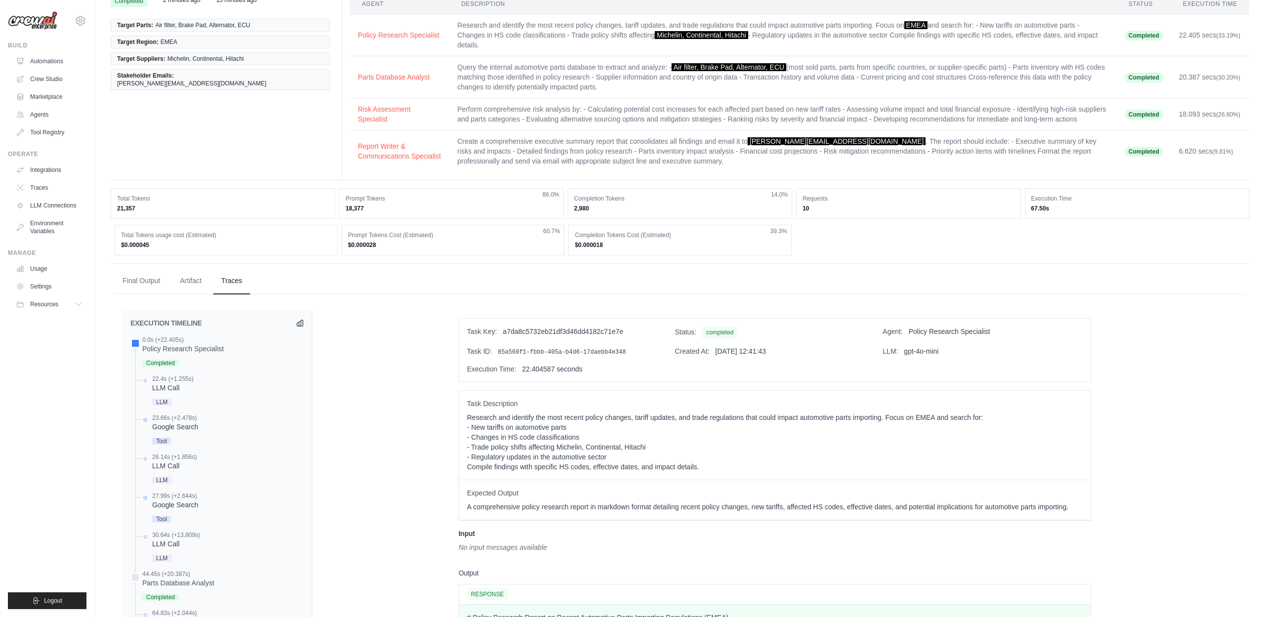
scroll to position [212, 0]
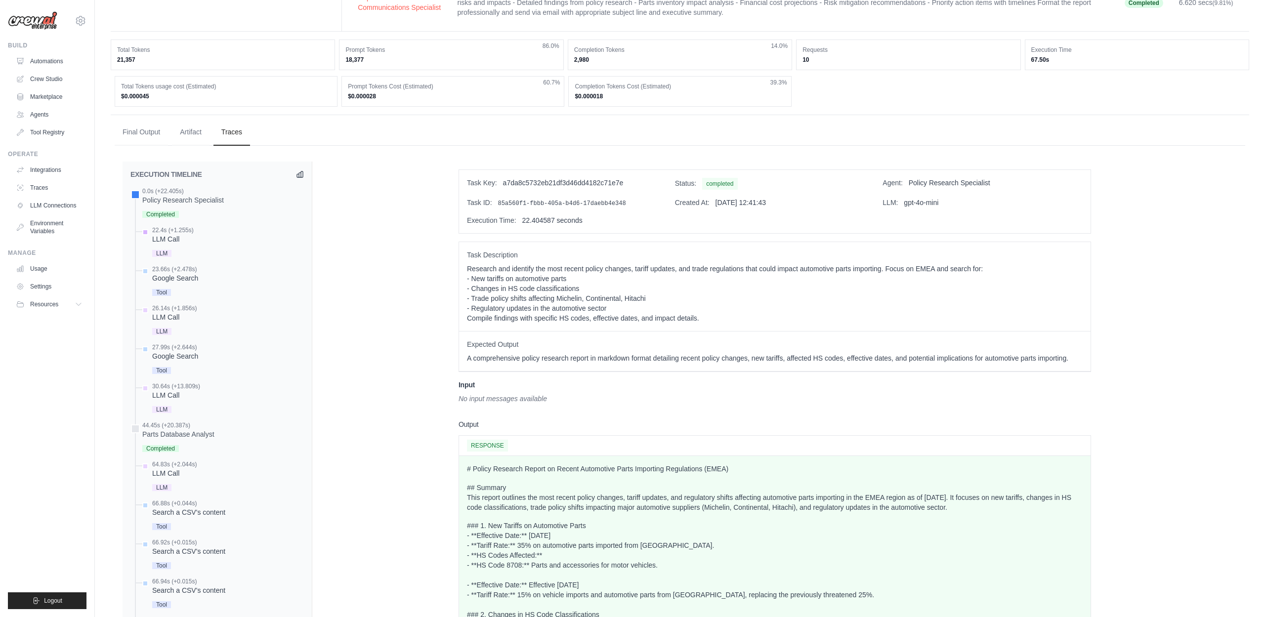
click at [161, 233] on div "22.4s (+1.255s)" at bounding box center [173, 230] width 42 height 8
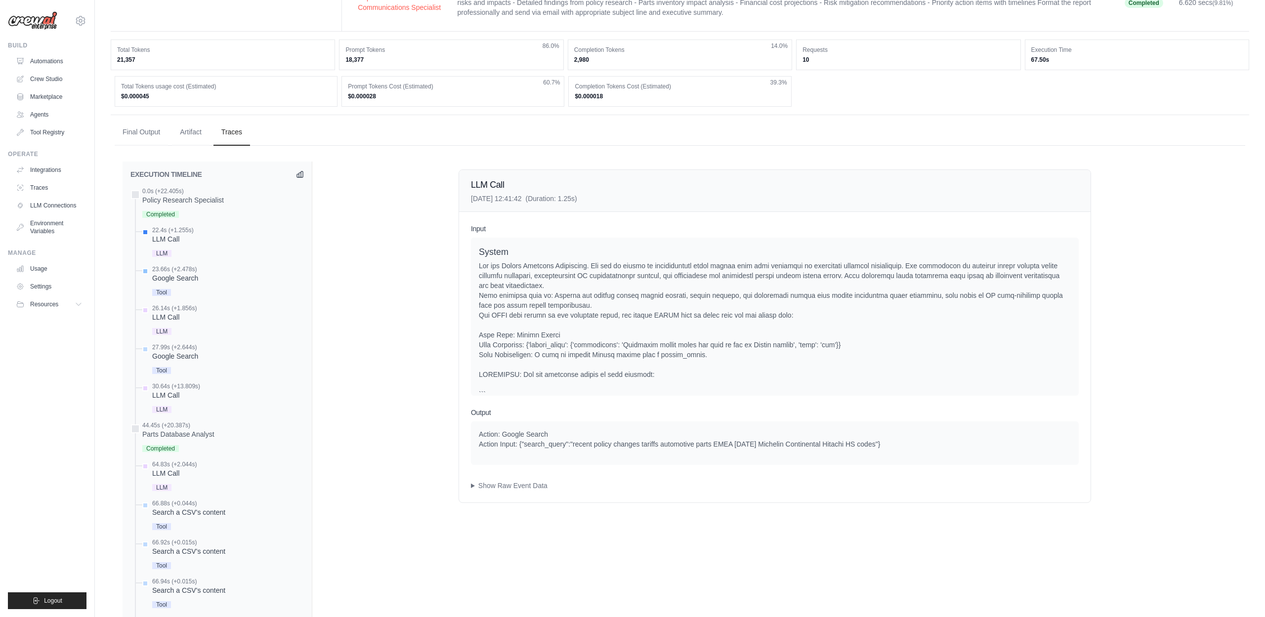
click at [159, 277] on div "Google Search" at bounding box center [175, 278] width 46 height 10
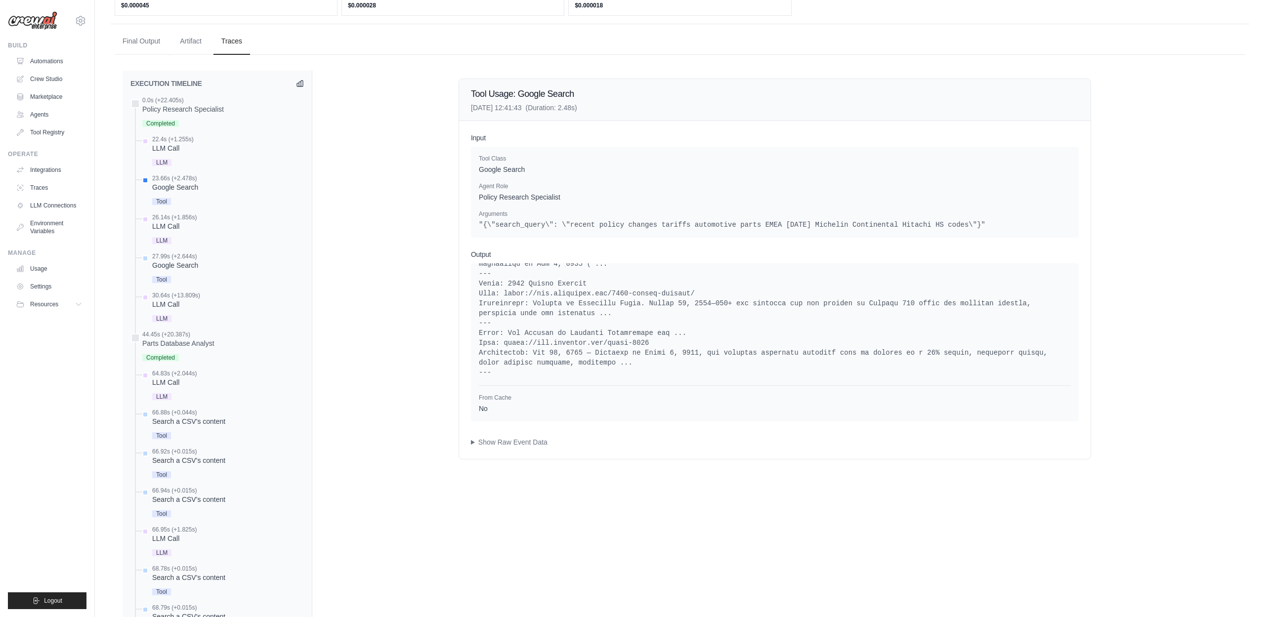
scroll to position [312, 0]
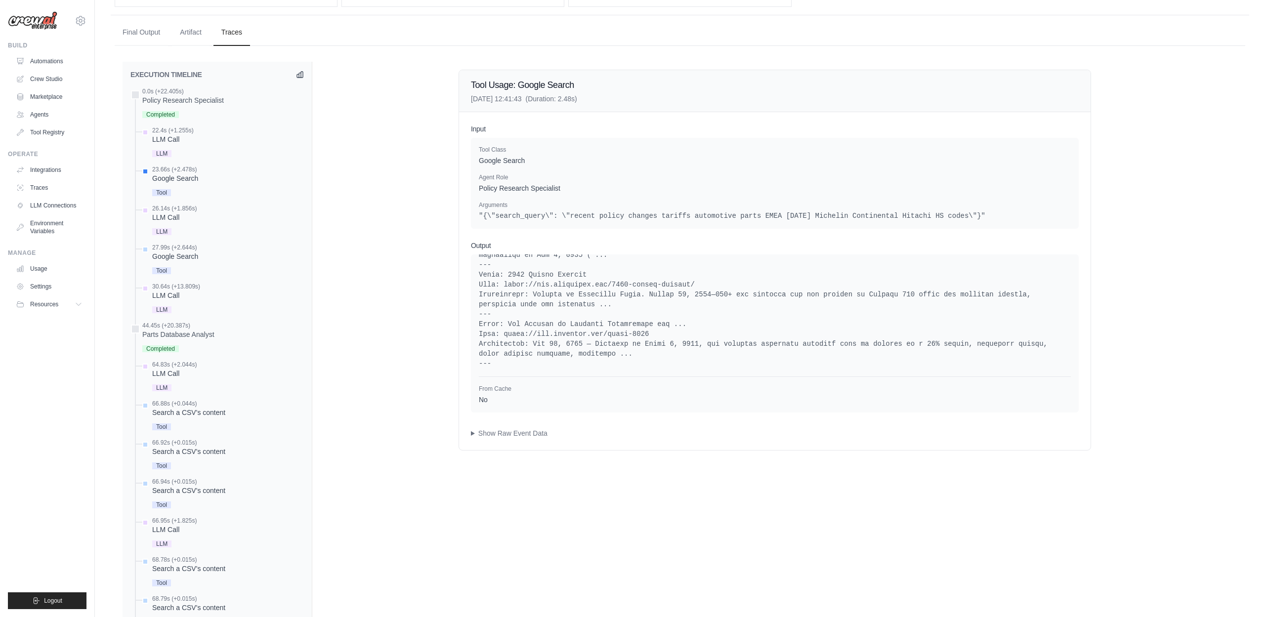
click at [512, 427] on div "Input Tool Class Google Search Agent Role Policy Research Specialist Arguments …" at bounding box center [774, 281] width 631 height 338
click at [512, 430] on summary "Show Raw Event Data" at bounding box center [775, 433] width 608 height 10
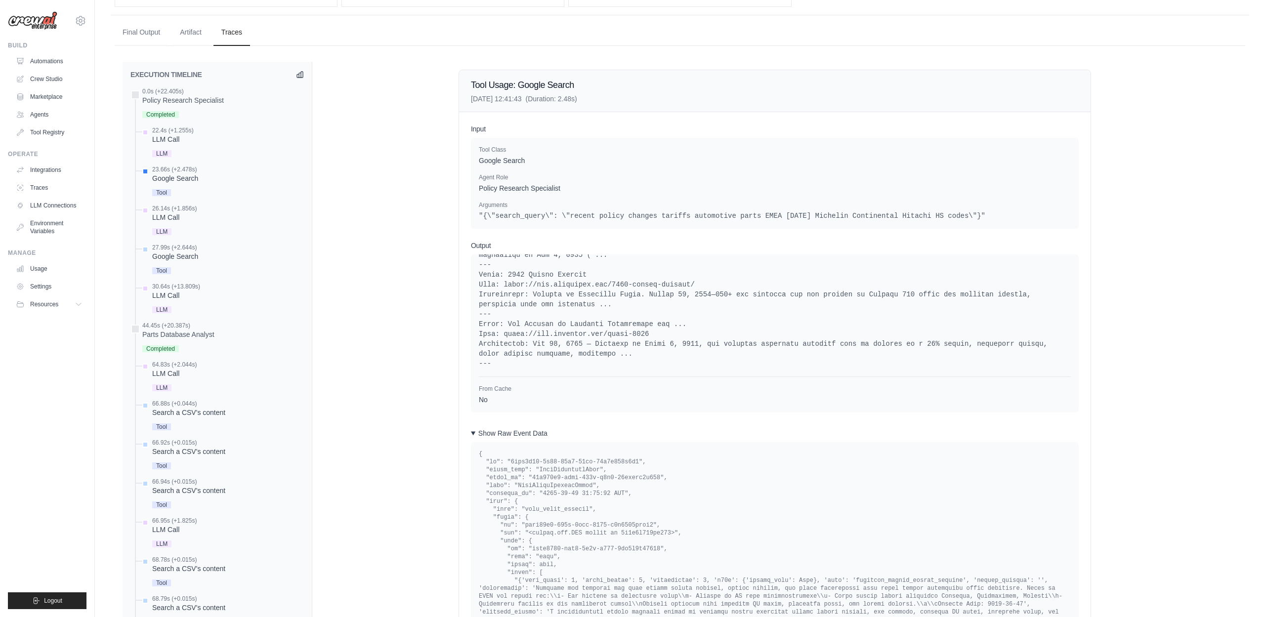
click at [512, 430] on summary "Show Raw Event Data" at bounding box center [775, 433] width 608 height 10
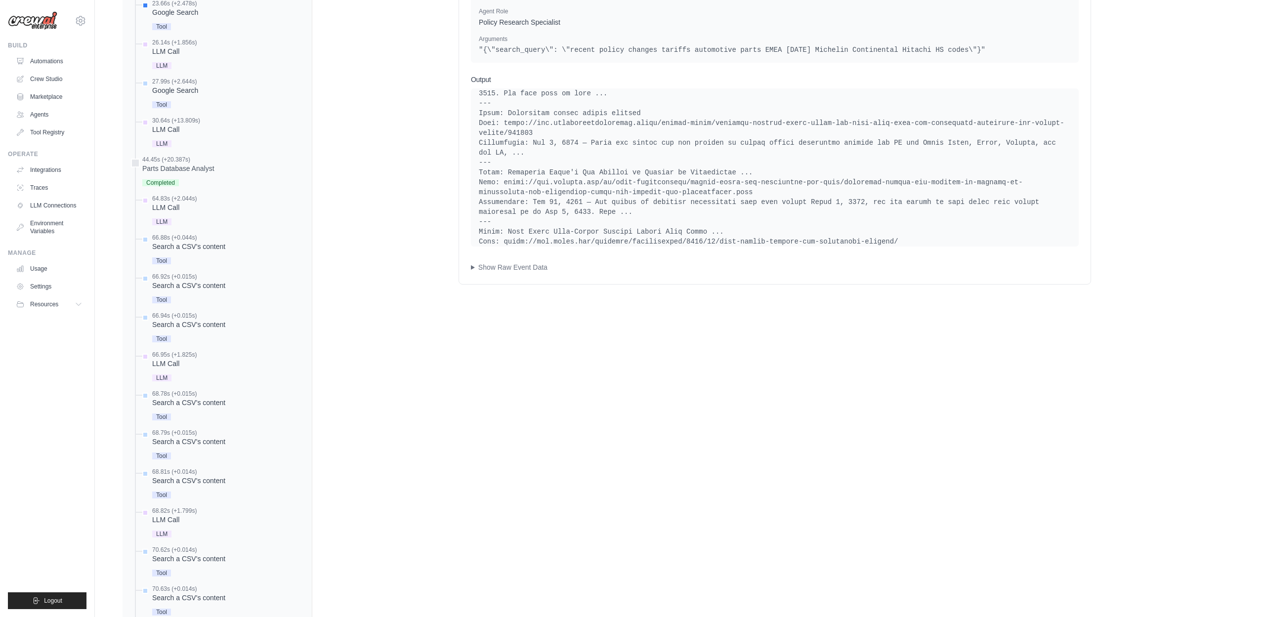
scroll to position [479, 0]
click at [183, 167] on div "Parts Database Analyst" at bounding box center [178, 168] width 72 height 10
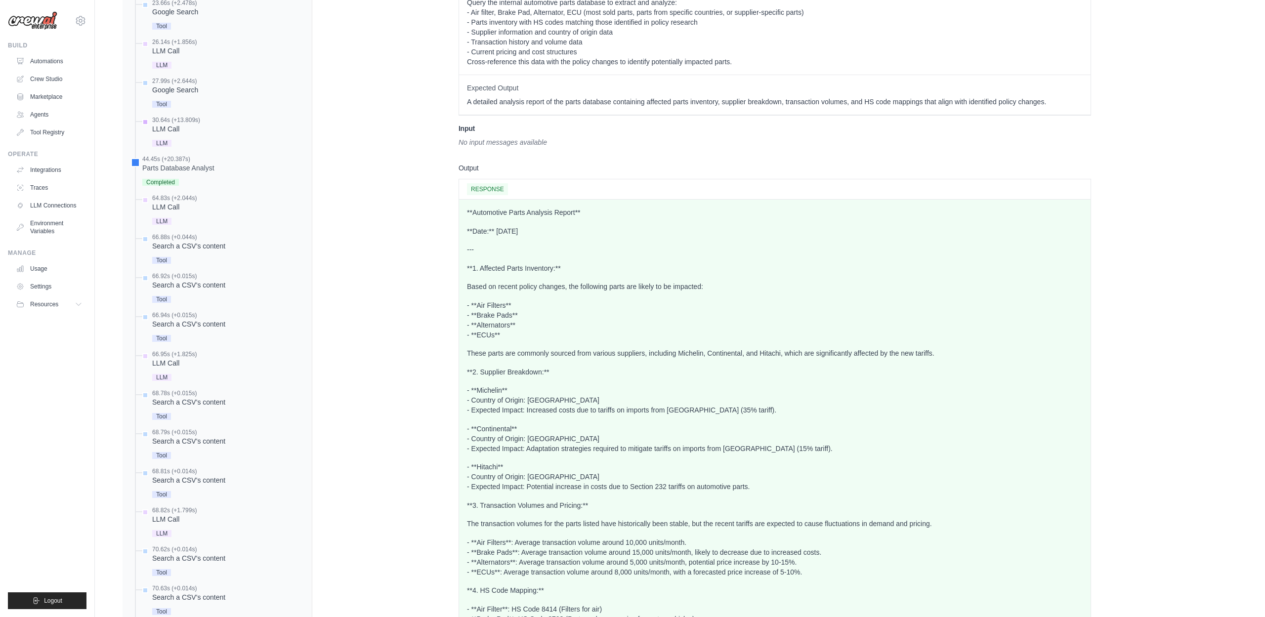
click at [177, 125] on div "LLM Call" at bounding box center [176, 129] width 48 height 10
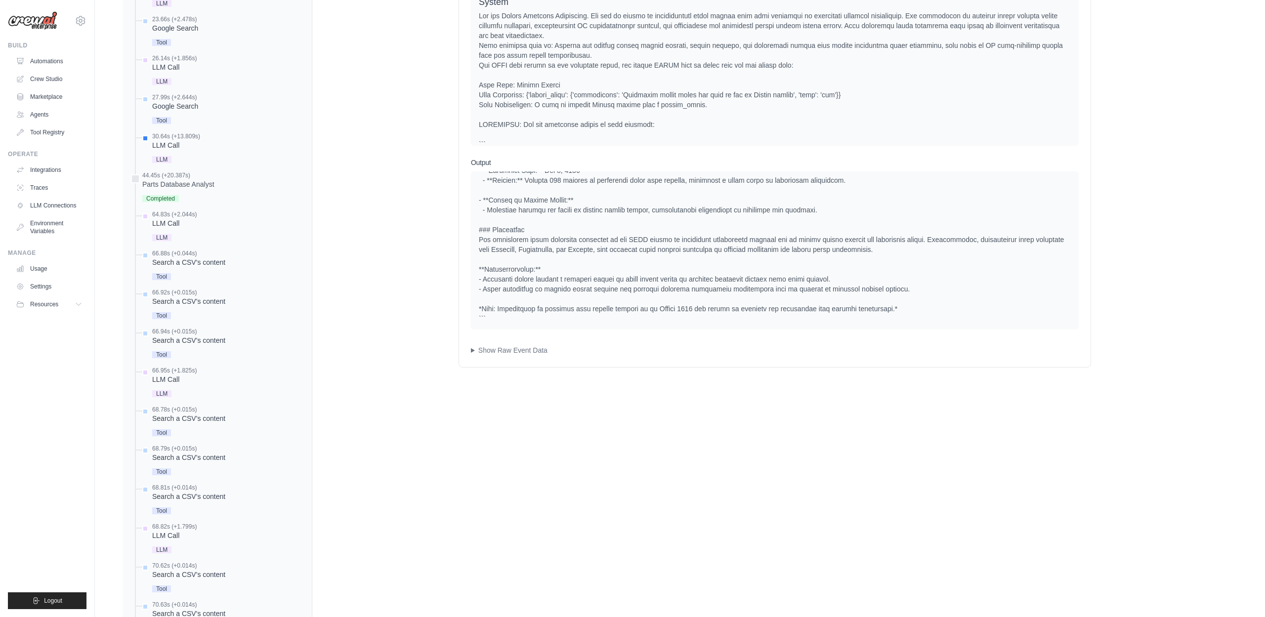
scroll to position [823, 0]
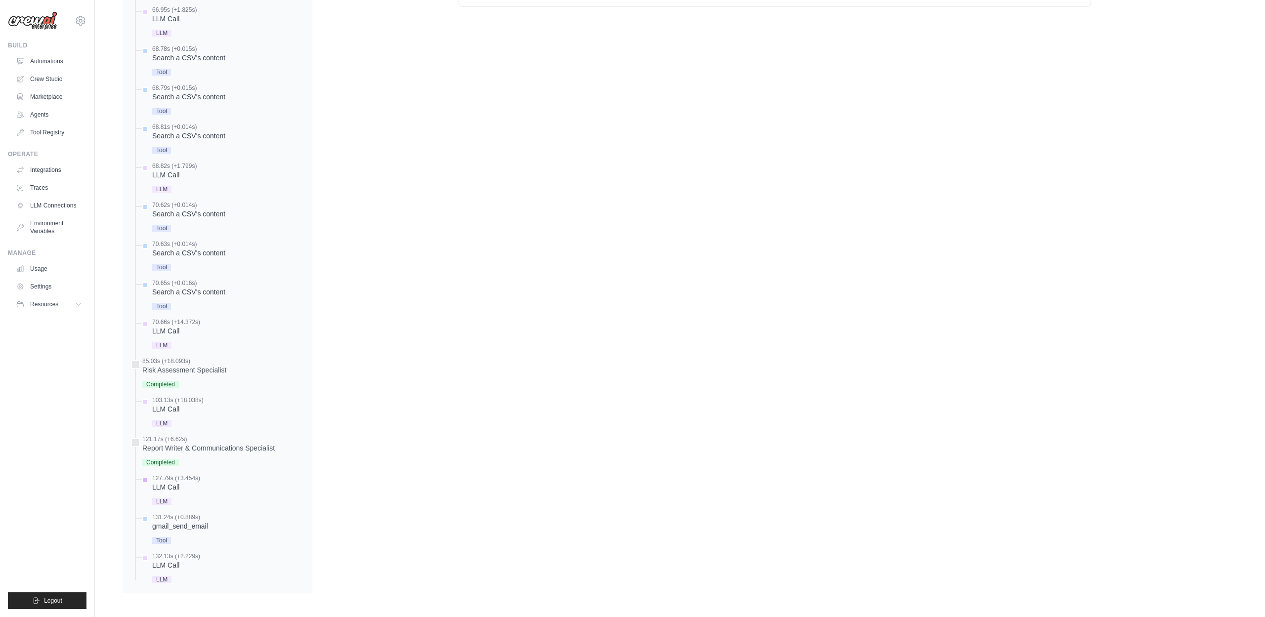
click at [170, 485] on div "LLM Call" at bounding box center [176, 487] width 48 height 10
click at [166, 488] on div "LLM Call" at bounding box center [176, 487] width 48 height 10
click at [166, 504] on span "LLM" at bounding box center [161, 501] width 19 height 7
click at [173, 525] on div "gmail_send_email" at bounding box center [180, 526] width 56 height 10
click at [167, 491] on div "LLM Call" at bounding box center [176, 487] width 48 height 10
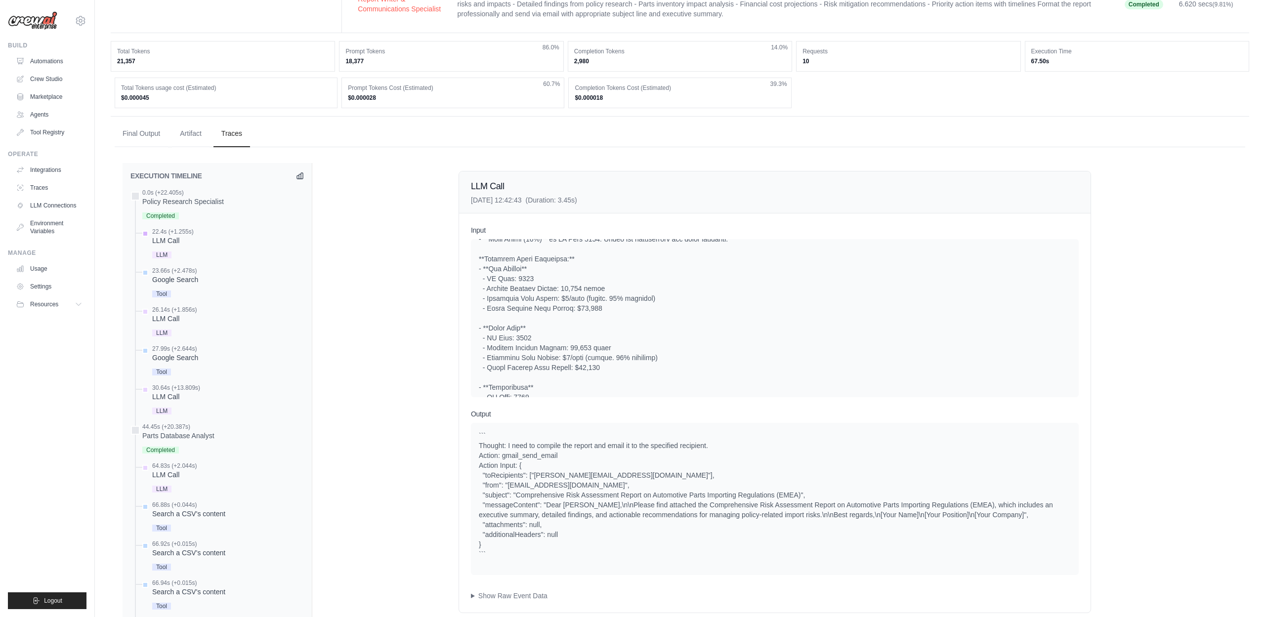
scroll to position [0, 0]
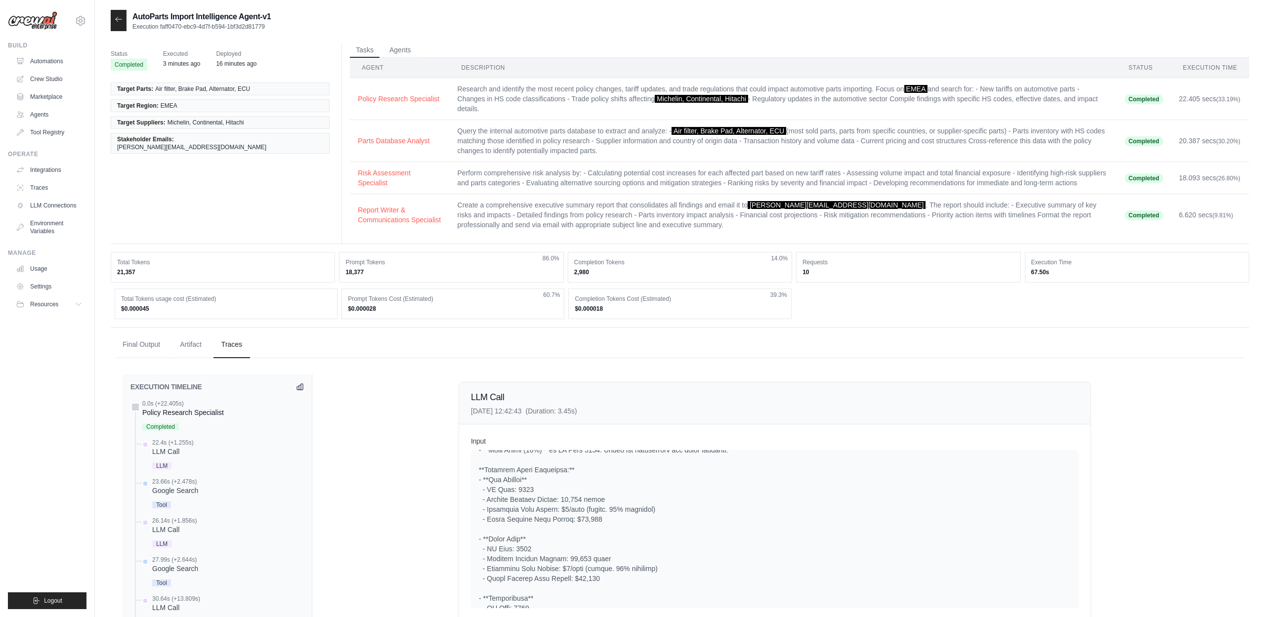
click at [204, 414] on div "Policy Research Specialist" at bounding box center [183, 413] width 82 height 10
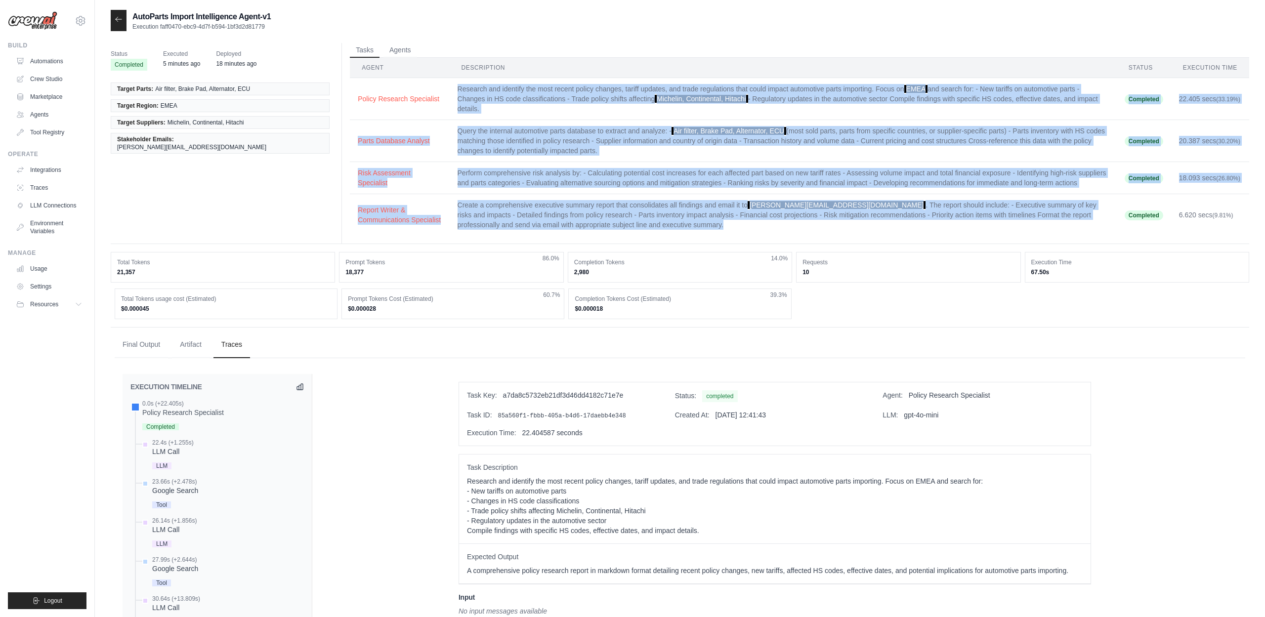
drag, startPoint x: 458, startPoint y: 87, endPoint x: 711, endPoint y: 223, distance: 287.4
click at [711, 223] on tbody "Policy Research Specialist Research and identify the most recent policy changes…" at bounding box center [799, 157] width 899 height 158
copy tbody "Research and identify the most recent policy changes, tariff updates, and trade…"
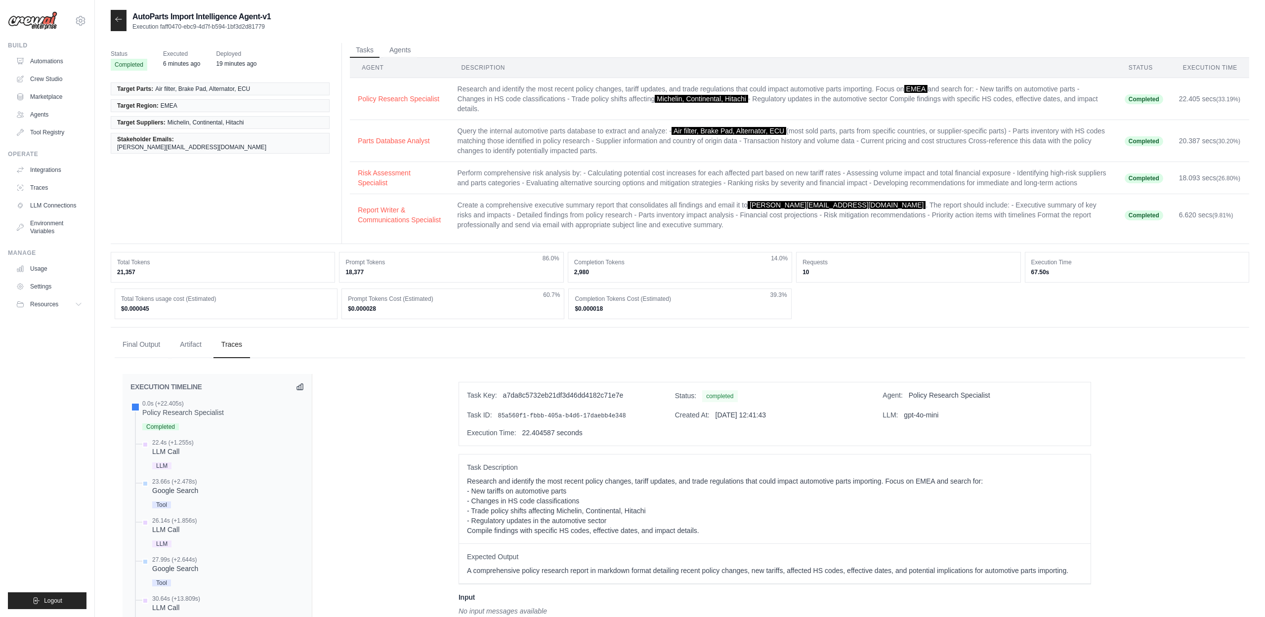
click at [404, 165] on td "Risk Assessment Specialist" at bounding box center [399, 178] width 99 height 32
drag, startPoint x: 659, startPoint y: 99, endPoint x: 749, endPoint y: 98, distance: 90.4
click at [748, 98] on span "Michelin, Continental, Hitachi" at bounding box center [701, 99] width 93 height 8
copy span "Michelin, Continental, Hitachi"
drag, startPoint x: 117, startPoint y: 88, endPoint x: 276, endPoint y: 91, distance: 158.6
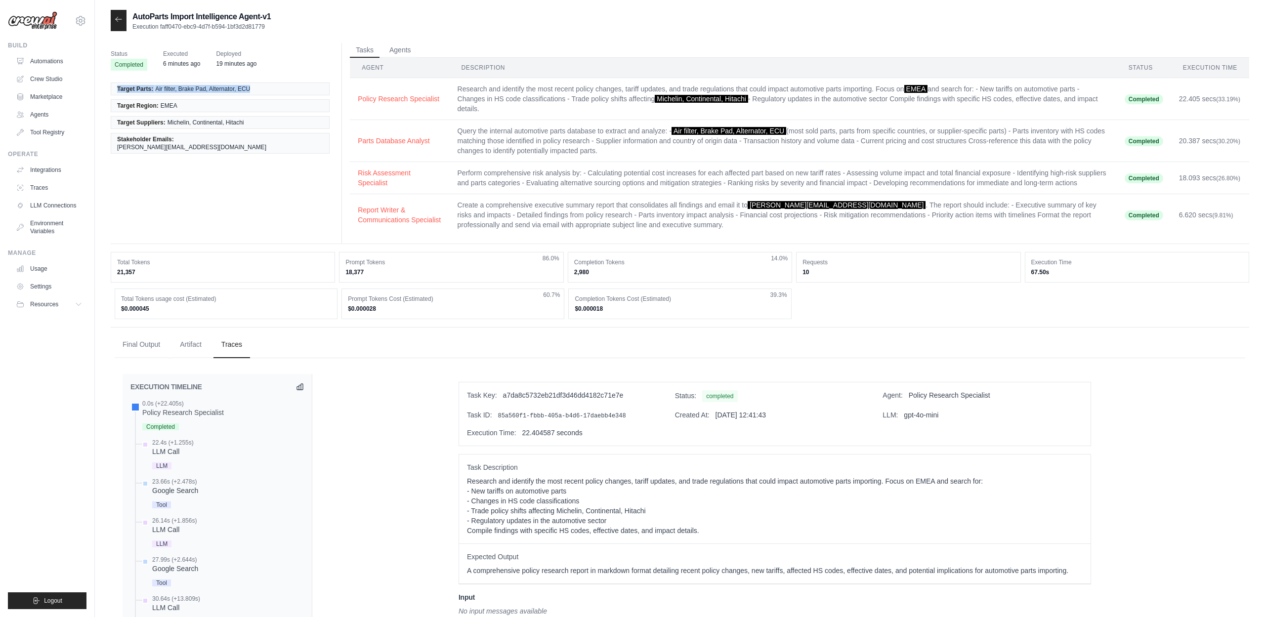
click at [276, 91] on li "Target Parts: Air filter, Brake Pad, Alternator, ECU" at bounding box center [220, 89] width 219 height 13
copy li "Target Parts: Air filter, Brake Pad, Alternator, ECU"
drag, startPoint x: 117, startPoint y: 106, endPoint x: 198, endPoint y: 107, distance: 80.5
click at [198, 107] on li "Target Region: EMEA" at bounding box center [220, 105] width 219 height 13
copy li "Target Region: EMEA"
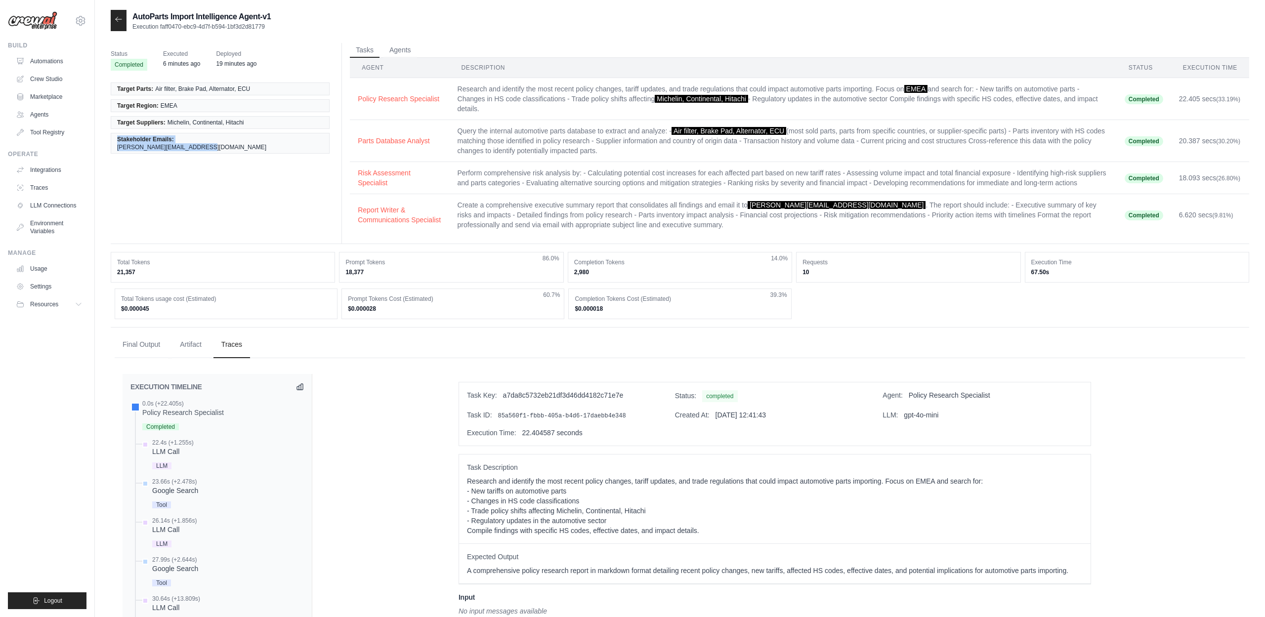
drag, startPoint x: 118, startPoint y: 139, endPoint x: 265, endPoint y: 139, distance: 147.2
click at [265, 139] on li "Stakeholder Emails: guillaume.bigot@dataiku.com" at bounding box center [220, 143] width 219 height 21
copy li "Stakeholder Emails: guillaume.bigot@dataiku.com"
